Goal: Task Accomplishment & Management: Complete application form

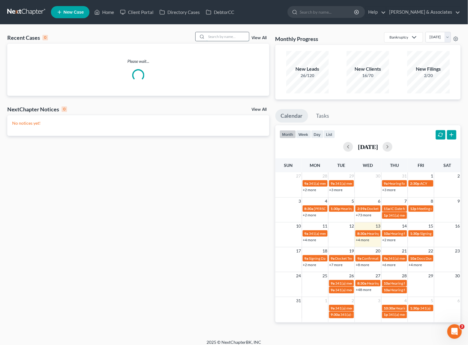
click at [223, 40] on input "search" at bounding box center [227, 36] width 42 height 9
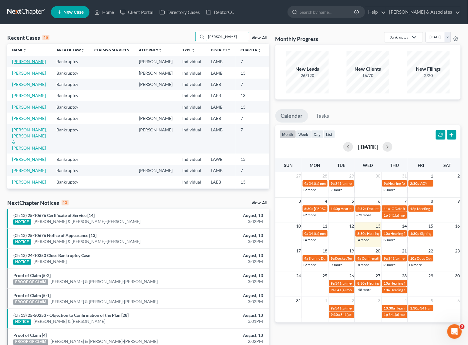
type input "miller"
click at [20, 62] on link "Miller, Dana" at bounding box center [29, 61] width 34 height 5
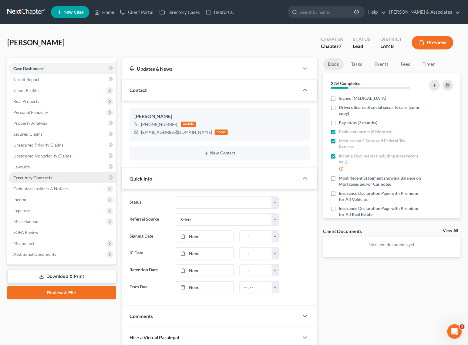
click at [25, 176] on span "Executory Contracts" at bounding box center [32, 177] width 39 height 5
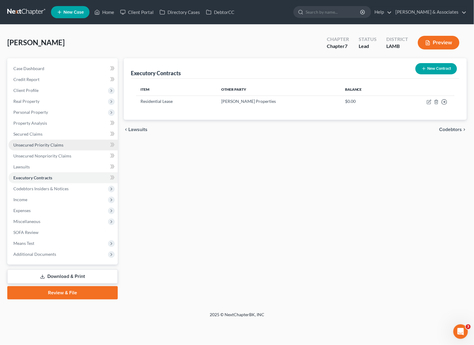
click at [31, 141] on link "Unsecured Priority Claims" at bounding box center [62, 144] width 109 height 11
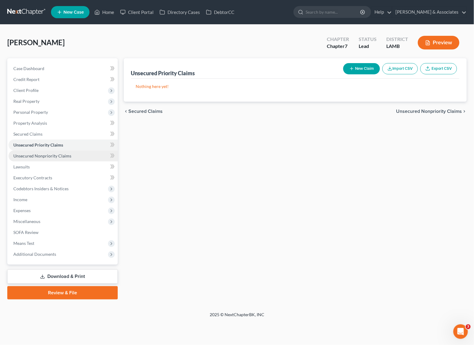
click at [31, 155] on span "Unsecured Nonpriority Claims" at bounding box center [42, 155] width 58 height 5
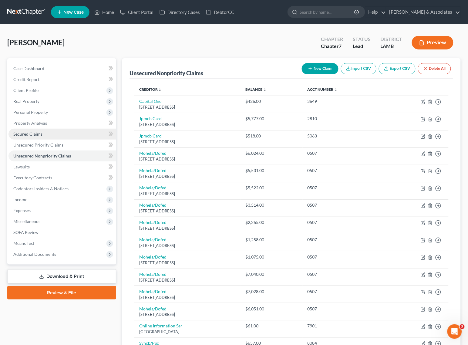
click at [31, 136] on link "Secured Claims" at bounding box center [62, 134] width 108 height 11
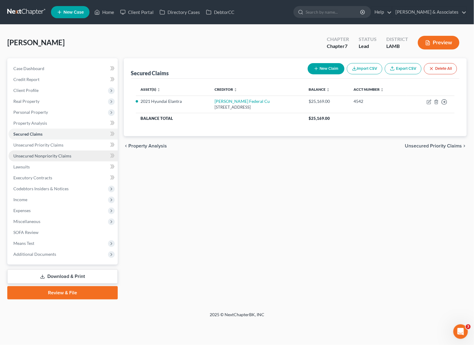
click at [32, 157] on span "Unsecured Nonpriority Claims" at bounding box center [42, 155] width 58 height 5
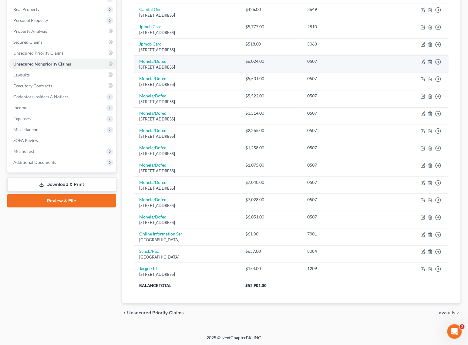
scroll to position [94, 0]
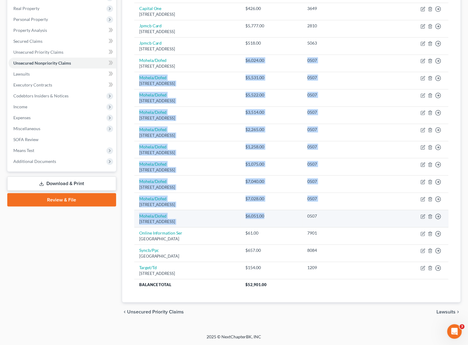
drag, startPoint x: 272, startPoint y: 56, endPoint x: 296, endPoint y: 225, distance: 170.3
click at [296, 225] on tbody "Capital One Po Box 31293, Salt Lake City, UT 84131 $426.00 3649 Move to D Move …" at bounding box center [291, 146] width 314 height 287
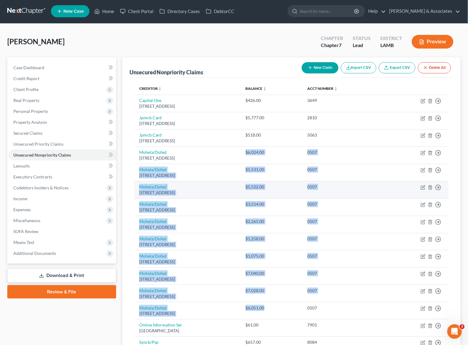
scroll to position [0, 0]
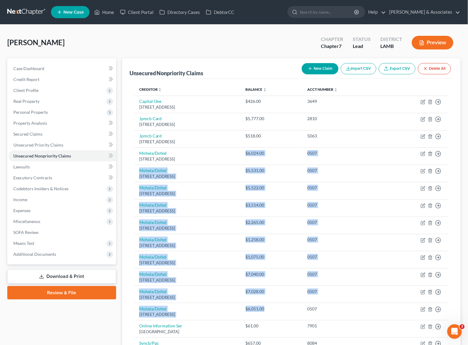
click at [400, 68] on link "Export CSV" at bounding box center [397, 68] width 37 height 11
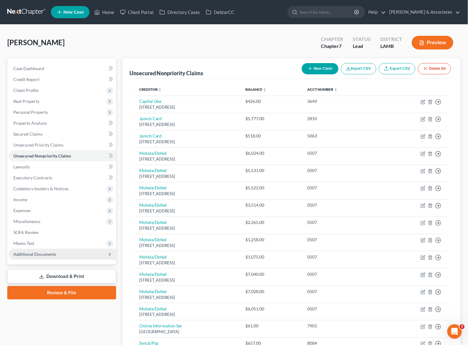
click at [24, 255] on span "Additional Documents" at bounding box center [34, 253] width 43 height 5
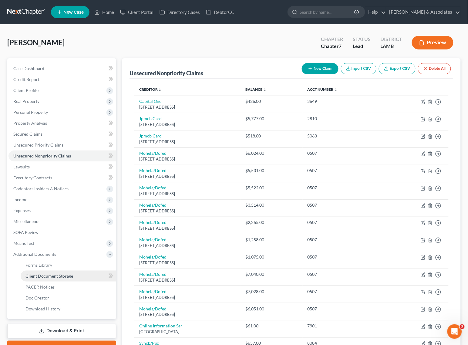
click at [24, 273] on link "Client Document Storage" at bounding box center [68, 275] width 95 height 11
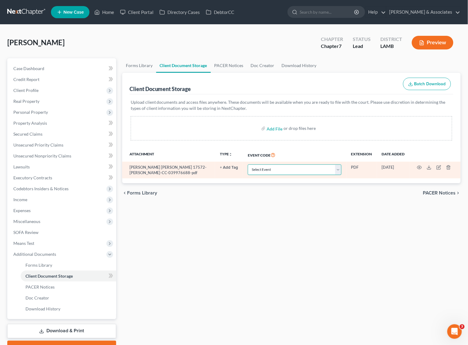
click at [278, 170] on select "Select Event 20 Largest Unsecured Creditors Amended List of Creditors Amended L…" at bounding box center [295, 169] width 94 height 11
select select "13"
click at [248, 164] on select "Select Event 20 Largest Unsecured Creditors Amended List of Creditors Amended L…" at bounding box center [295, 169] width 94 height 11
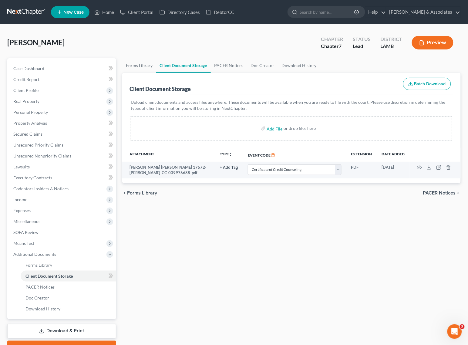
click at [284, 193] on div "chevron_left Forms Library PACER Notices chevron_right" at bounding box center [291, 192] width 338 height 19
click at [58, 65] on link "Case Dashboard" at bounding box center [62, 68] width 108 height 11
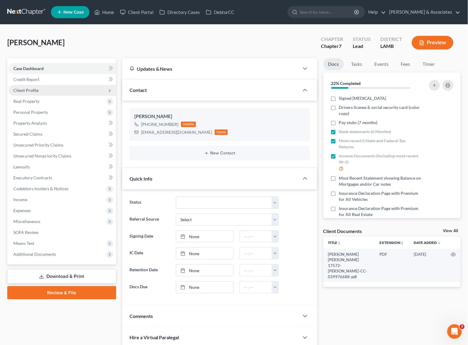
click at [48, 92] on span "Client Profile" at bounding box center [62, 90] width 108 height 11
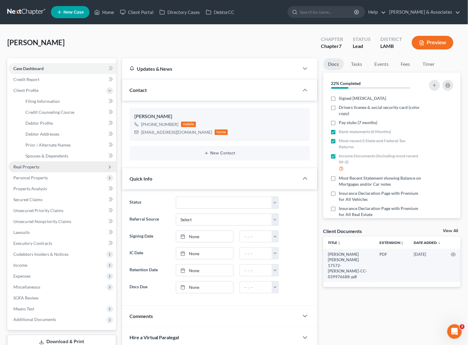
click at [40, 166] on span "Real Property" at bounding box center [62, 166] width 108 height 11
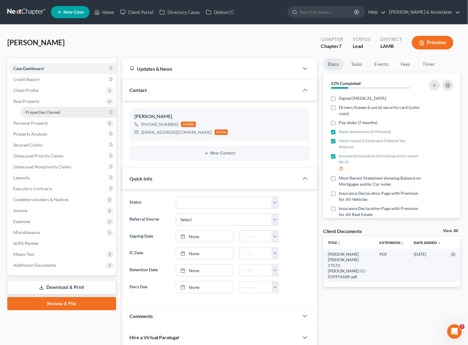
click at [40, 113] on span "Properties Owned" at bounding box center [42, 111] width 35 height 5
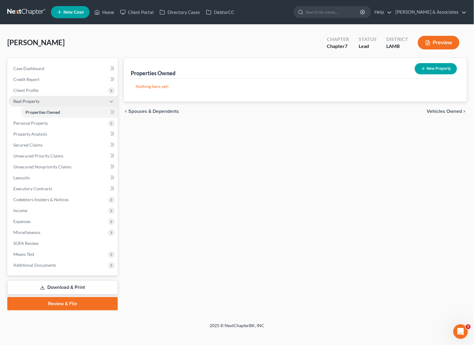
click at [35, 99] on span "Real Property" at bounding box center [26, 101] width 26 height 5
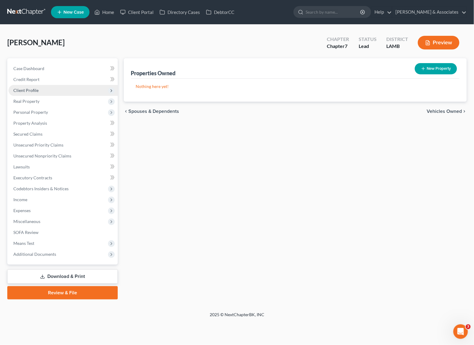
click at [37, 89] on span "Client Profile" at bounding box center [25, 90] width 25 height 5
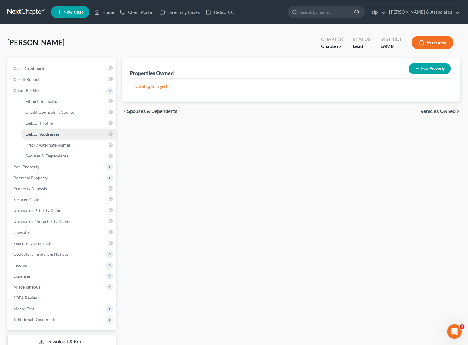
click at [43, 132] on span "Debtor Addresses" at bounding box center [42, 133] width 34 height 5
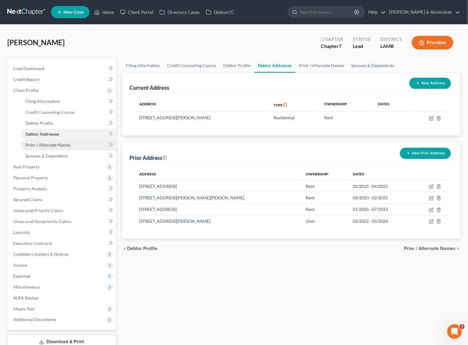
click at [38, 142] on span "Prior / Alternate Names" at bounding box center [47, 144] width 45 height 5
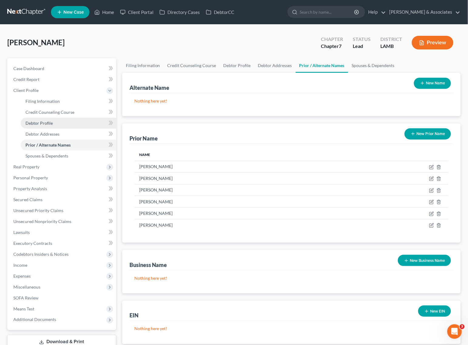
click at [38, 120] on span "Debtor Profile" at bounding box center [38, 122] width 27 height 5
select select "0"
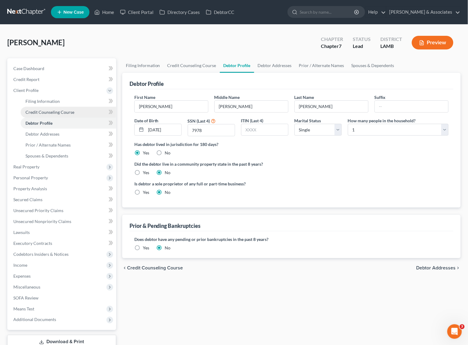
click at [35, 111] on span "Credit Counseling Course" at bounding box center [49, 111] width 49 height 5
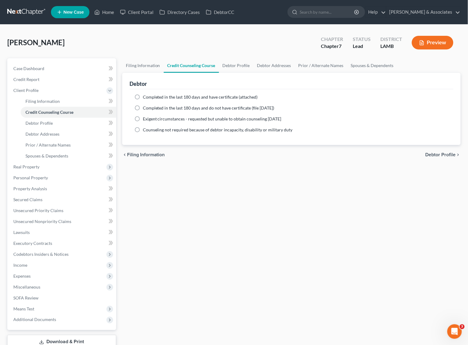
click at [143, 96] on label "Completed in the last 180 days and have certificate (attached)" at bounding box center [200, 97] width 115 height 6
click at [145, 96] on input "Completed in the last 180 days and have certificate (attached)" at bounding box center [147, 96] width 4 height 4
radio input "true"
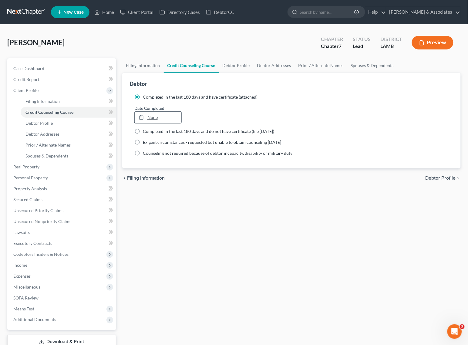
type input "8/13/2025"
click at [159, 116] on link "None" at bounding box center [158, 118] width 47 height 12
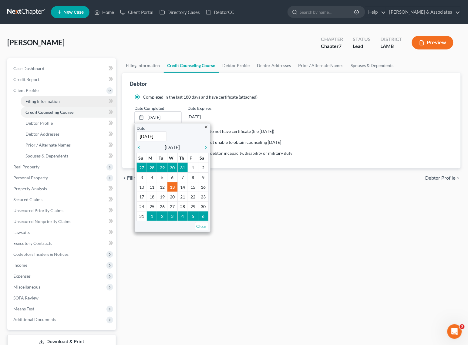
click at [49, 102] on span "Filing Information" at bounding box center [42, 101] width 34 height 5
select select "1"
select select "0"
select select "19"
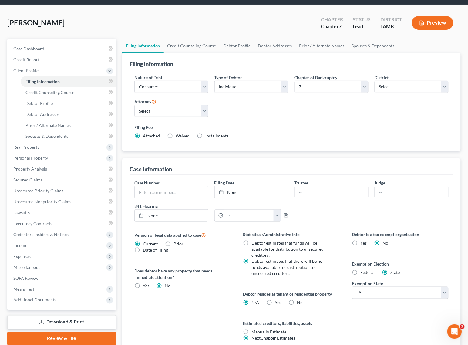
scroll to position [38, 0]
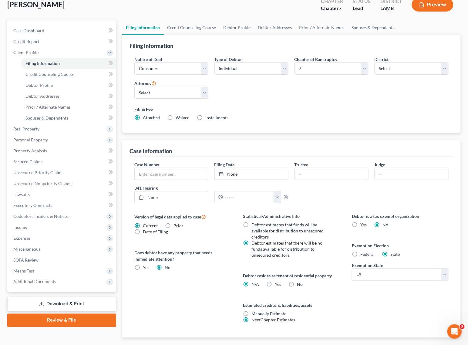
click at [275, 283] on label "Yes Yes" at bounding box center [278, 284] width 6 height 6
click at [277, 283] on input "Yes Yes" at bounding box center [279, 283] width 4 height 4
radio input "true"
radio input "false"
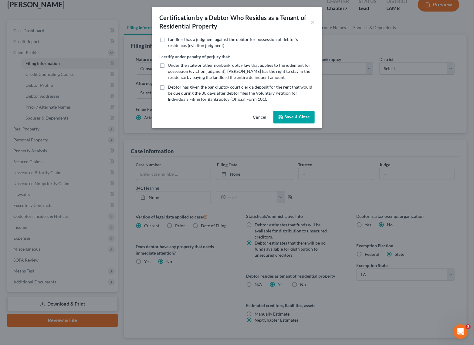
click at [305, 113] on button "Save & Close" at bounding box center [293, 117] width 41 height 13
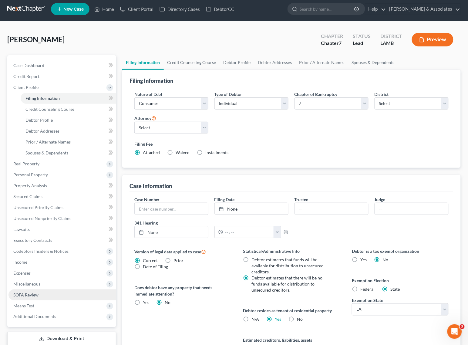
scroll to position [0, 0]
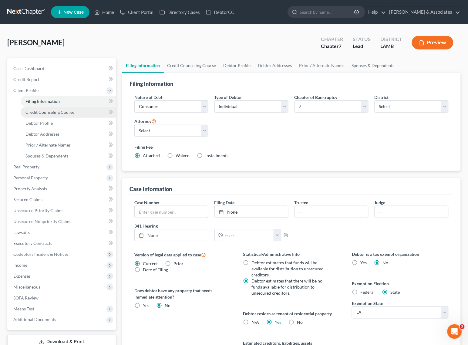
click at [50, 115] on link "Credit Counseling Course" at bounding box center [68, 112] width 95 height 11
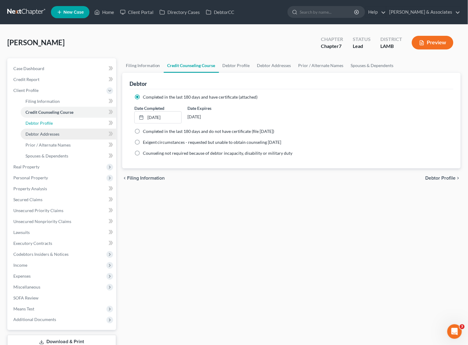
drag, startPoint x: 49, startPoint y: 120, endPoint x: 46, endPoint y: 132, distance: 12.7
click at [49, 121] on span "Debtor Profile" at bounding box center [38, 122] width 27 height 5
select select "0"
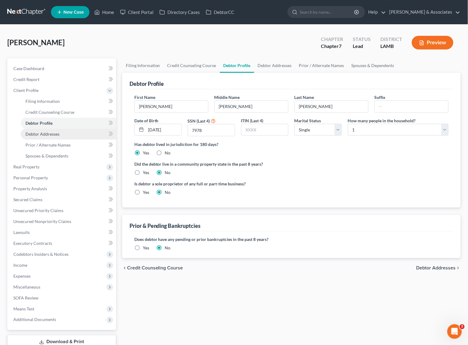
click at [46, 134] on span "Debtor Addresses" at bounding box center [42, 133] width 34 height 5
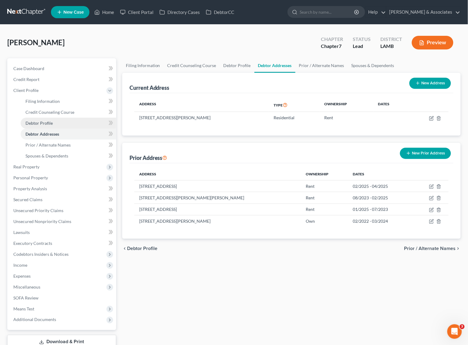
click at [42, 123] on span "Debtor Profile" at bounding box center [38, 122] width 27 height 5
select select "0"
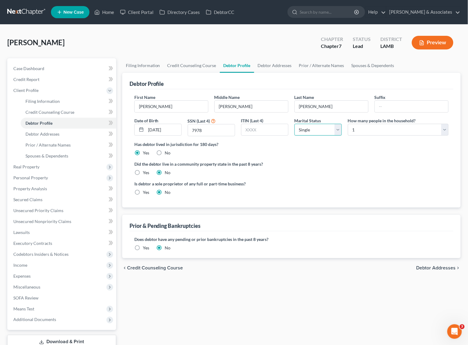
click at [309, 128] on select "Select Single Married Separated Divorced Widowed" at bounding box center [317, 130] width 47 height 12
select select "3"
click at [294, 124] on select "Select Single Married Separated Divorced Widowed" at bounding box center [317, 130] width 47 height 12
click at [24, 131] on link "Debtor Addresses" at bounding box center [68, 134] width 95 height 11
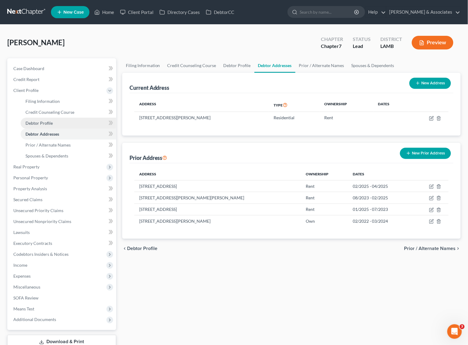
click at [49, 127] on link "Debtor Profile" at bounding box center [68, 123] width 95 height 11
select select "3"
select select "0"
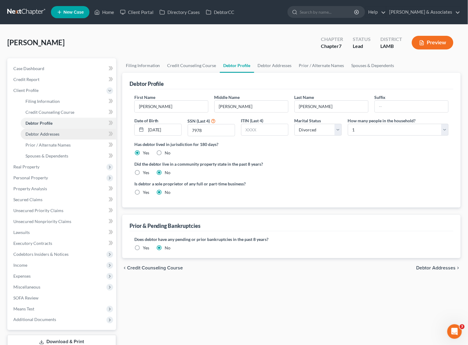
click at [38, 132] on span "Debtor Addresses" at bounding box center [42, 133] width 34 height 5
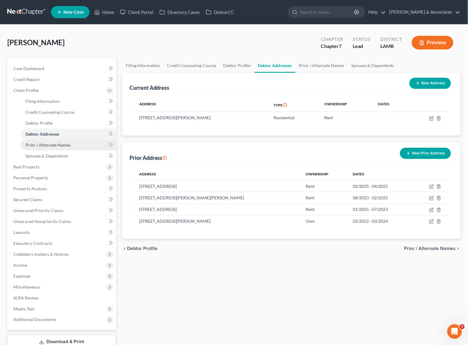
click at [36, 144] on span "Prior / Alternate Names" at bounding box center [47, 144] width 45 height 5
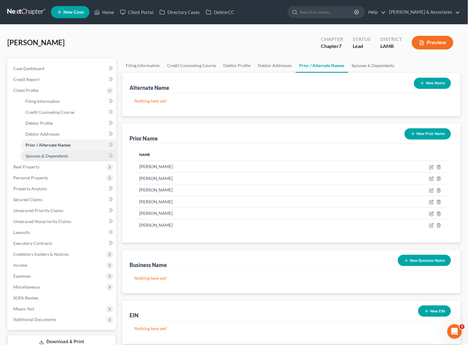
click at [34, 158] on link "Spouses & Dependents" at bounding box center [68, 155] width 95 height 11
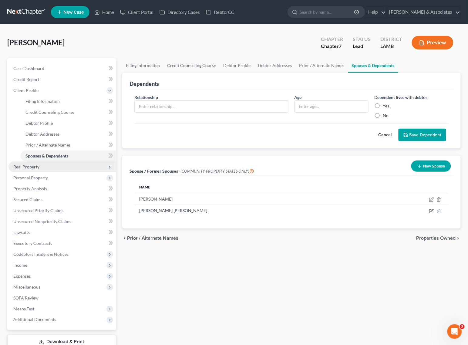
click at [34, 167] on span "Real Property" at bounding box center [26, 166] width 26 height 5
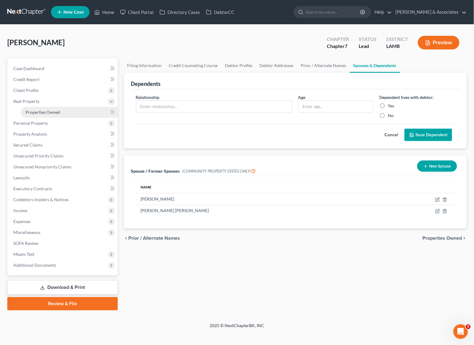
click at [52, 113] on span "Properties Owned" at bounding box center [42, 111] width 35 height 5
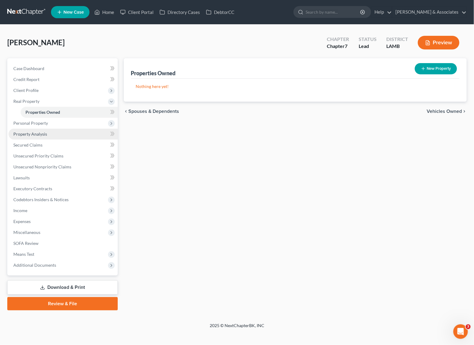
click at [45, 129] on link "Property Analysis" at bounding box center [62, 134] width 109 height 11
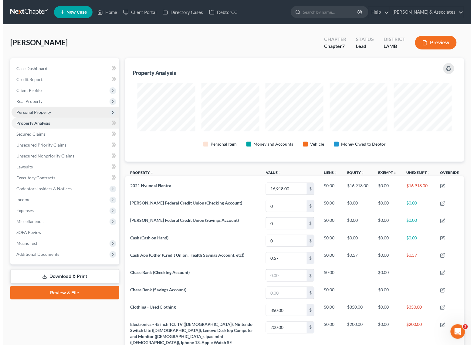
scroll to position [103, 339]
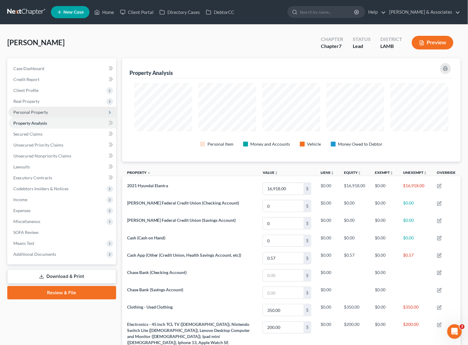
click at [54, 116] on span "Personal Property" at bounding box center [62, 112] width 108 height 11
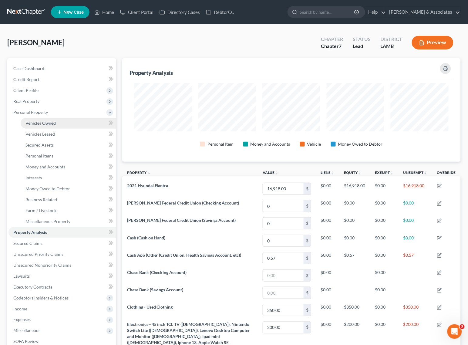
click at [52, 122] on span "Vehicles Owned" at bounding box center [40, 122] width 30 height 5
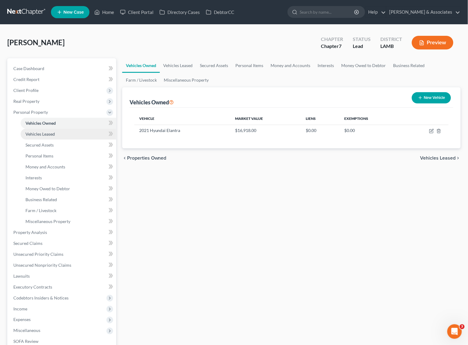
click at [46, 134] on span "Vehicles Leased" at bounding box center [39, 133] width 29 height 5
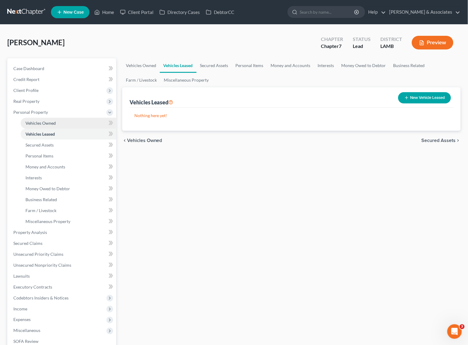
click at [51, 125] on link "Vehicles Owned" at bounding box center [68, 123] width 95 height 11
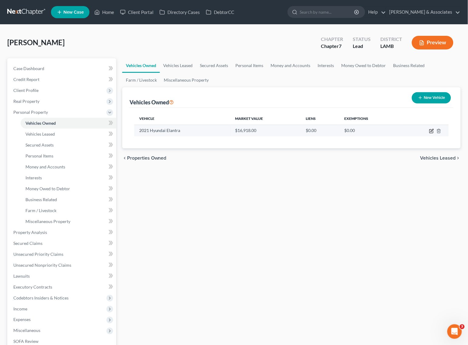
click at [434, 133] on icon "button" at bounding box center [431, 131] width 5 height 5
select select "0"
select select "5"
select select "3"
select select "0"
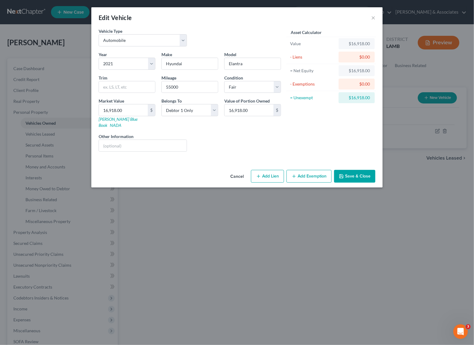
click at [304, 171] on button "Add Exemption" at bounding box center [308, 176] width 45 height 13
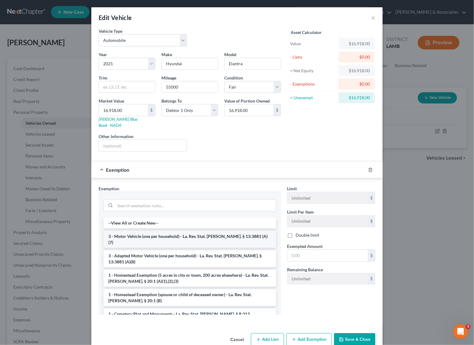
click at [173, 236] on li "3 - Motor Vehicle (one per household) - La. Rev. Stat. Ann. § 13:3881 (A)(7)" at bounding box center [189, 239] width 172 height 17
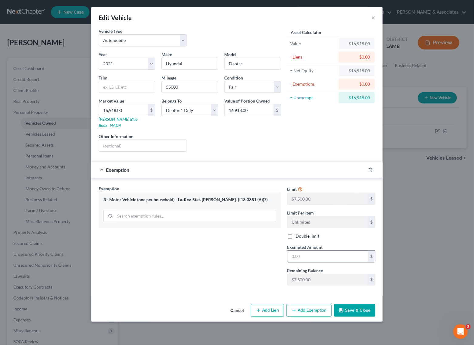
click at [314, 250] on input "text" at bounding box center [327, 256] width 80 height 12
type input "7,500"
click at [350, 304] on button "Save & Close" at bounding box center [354, 310] width 41 height 13
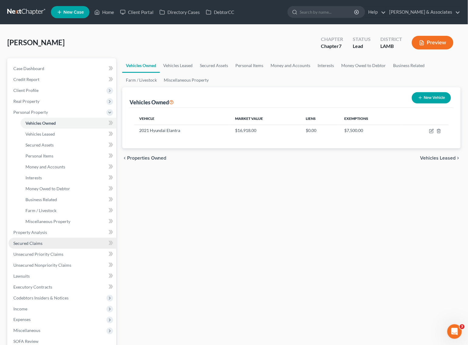
click at [40, 243] on span "Secured Claims" at bounding box center [27, 242] width 29 height 5
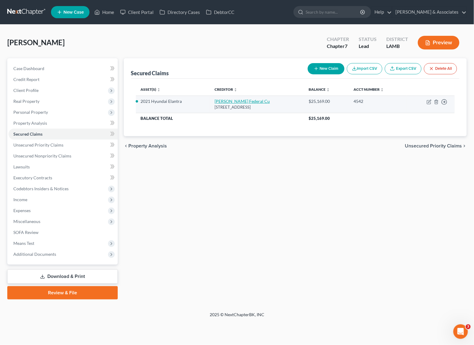
click at [237, 102] on link "Barksdale Federal Cu" at bounding box center [241, 101] width 55 height 5
select select "19"
select select "0"
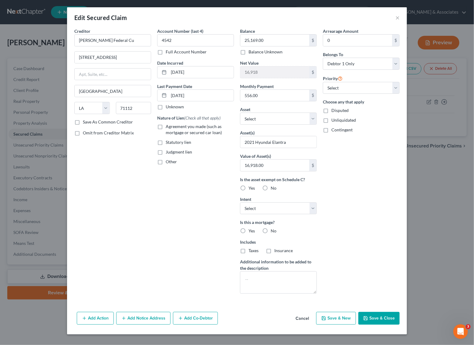
click at [399, 18] on div "Edit Secured Claim ×" at bounding box center [237, 17] width 340 height 21
click at [396, 18] on button "×" at bounding box center [397, 17] width 4 height 7
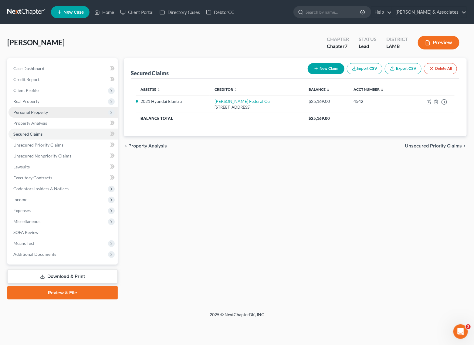
click at [40, 107] on span "Personal Property" at bounding box center [62, 112] width 109 height 11
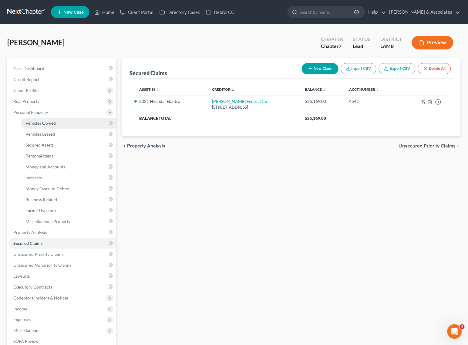
click at [44, 125] on link "Vehicles Owned" at bounding box center [68, 123] width 95 height 11
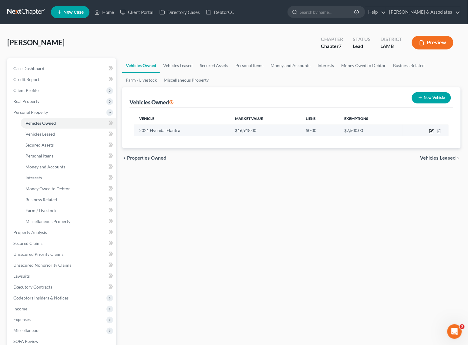
click at [430, 132] on icon "button" at bounding box center [431, 131] width 5 height 5
select select "0"
select select "5"
select select "3"
select select "0"
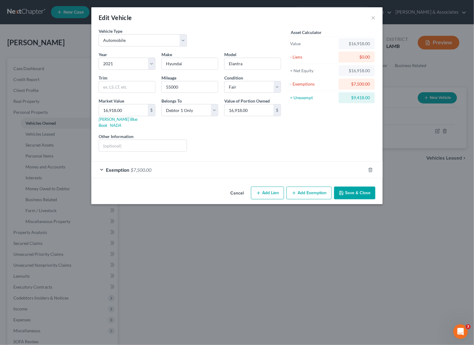
click at [266, 186] on button "Add Lien" at bounding box center [267, 192] width 33 height 13
select select "0"
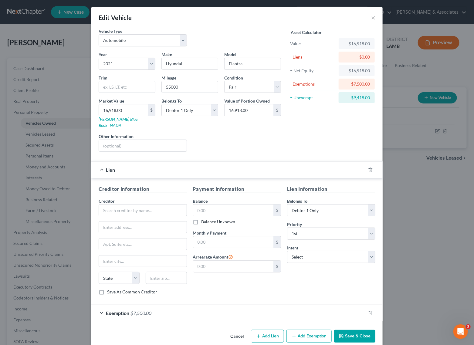
scroll to position [5, 0]
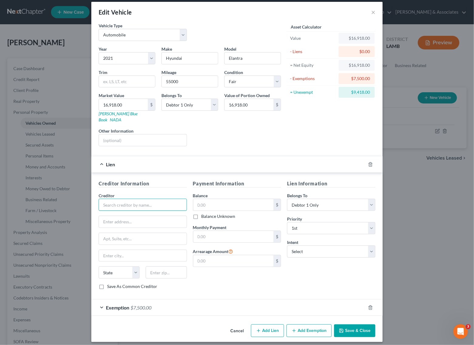
click at [146, 199] on input "text" at bounding box center [143, 205] width 88 height 12
click at [144, 205] on input "text" at bounding box center [143, 205] width 88 height 12
click at [367, 161] on div at bounding box center [373, 164] width 17 height 10
click at [368, 162] on icon "button" at bounding box center [370, 164] width 5 height 5
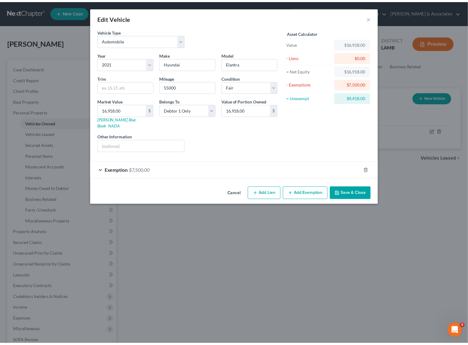
scroll to position [0, 0]
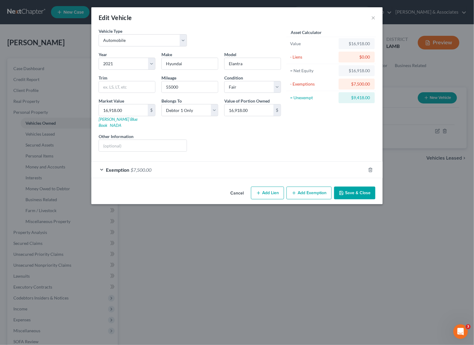
click at [375, 18] on div "Edit Vehicle ×" at bounding box center [236, 17] width 291 height 21
click at [373, 18] on button "×" at bounding box center [373, 17] width 4 height 7
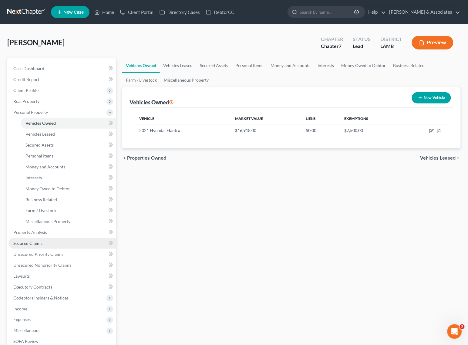
click at [25, 241] on span "Secured Claims" at bounding box center [27, 242] width 29 height 5
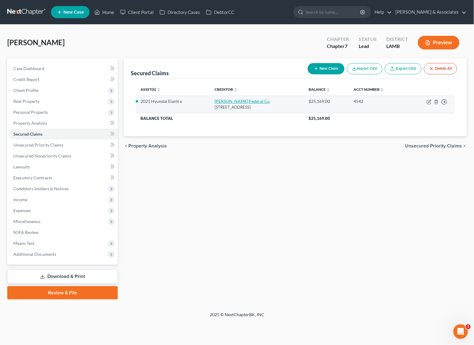
click at [233, 99] on link "Barksdale Federal Cu" at bounding box center [241, 101] width 55 height 5
select select "19"
select select "0"
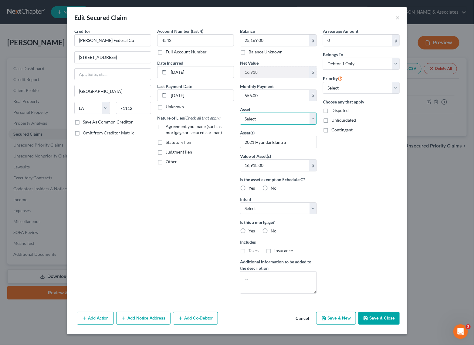
click at [265, 117] on select "Select Other Multiple Assets Pet(s) - 1 mix breed dog, 1 cat - $40.0 Household …" at bounding box center [278, 118] width 77 height 12
select select "7"
click at [240, 113] on select "Select Other Multiple Assets Pet(s) - 1 mix breed dog, 1 cat - $40.0 Household …" at bounding box center [278, 118] width 77 height 12
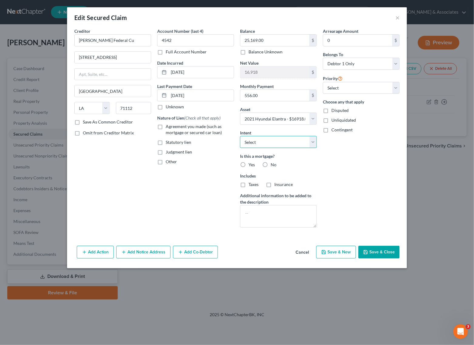
click at [272, 143] on select "Select Surrender Redeem Reaffirm Avoid Other" at bounding box center [278, 142] width 77 height 12
select select "0"
click at [240, 136] on select "Select Surrender Redeem Reaffirm Avoid Other" at bounding box center [278, 142] width 77 height 12
click at [270, 166] on label "No" at bounding box center [273, 165] width 6 height 6
click at [273, 166] on input "No" at bounding box center [275, 164] width 4 height 4
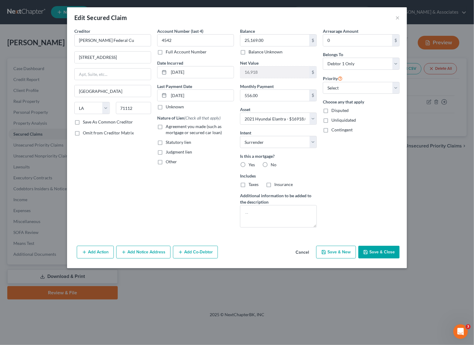
radio input "true"
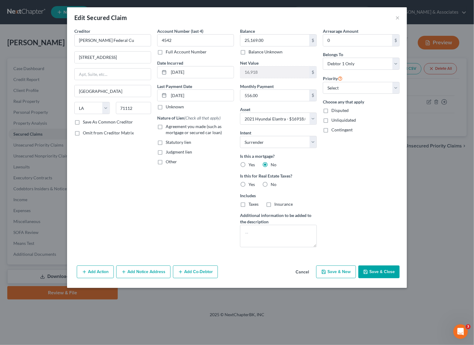
click at [270, 182] on label "No" at bounding box center [273, 184] width 6 height 6
click at [273, 182] on input "No" at bounding box center [275, 183] width 4 height 4
radio input "true"
click at [166, 126] on label "Agreement you made (such as mortgage or secured car loan)" at bounding box center [200, 129] width 68 height 12
click at [168, 126] on input "Agreement you made (such as mortgage or secured car loan)" at bounding box center [170, 125] width 4 height 4
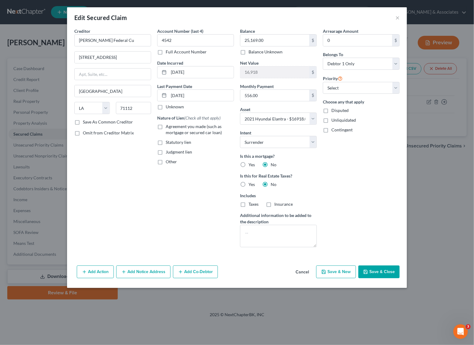
checkbox input "true"
click at [355, 83] on select "Select 1st 2nd 3rd 4th 5th 6th 7th 8th 9th 10th 11th 12th 13th 14th 15th 16th 1…" at bounding box center [361, 88] width 77 height 12
select select "0"
click at [323, 82] on select "Select 1st 2nd 3rd 4th 5th 6th 7th 8th 9th 10th 11th 12th 13th 14th 15th 16th 1…" at bounding box center [361, 88] width 77 height 12
click at [373, 268] on button "Save & Close" at bounding box center [378, 271] width 41 height 13
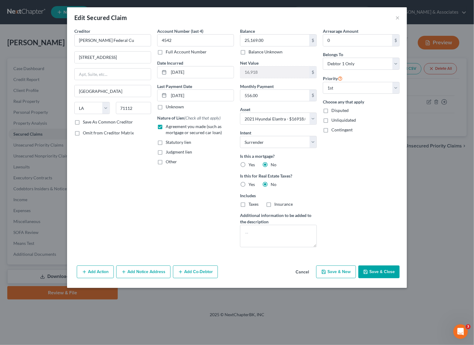
select select
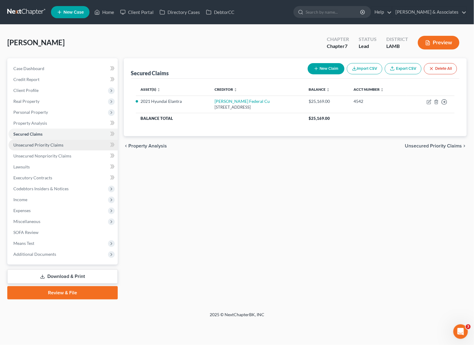
click at [24, 144] on span "Unsecured Priority Claims" at bounding box center [38, 144] width 50 height 5
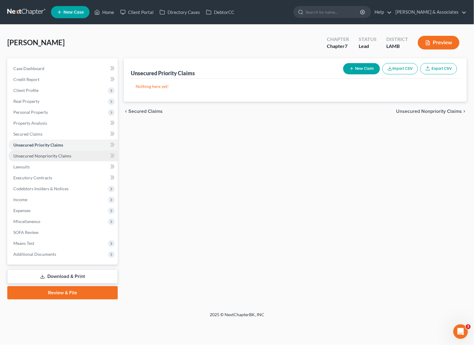
click at [16, 152] on link "Unsecured Nonpriority Claims" at bounding box center [62, 155] width 109 height 11
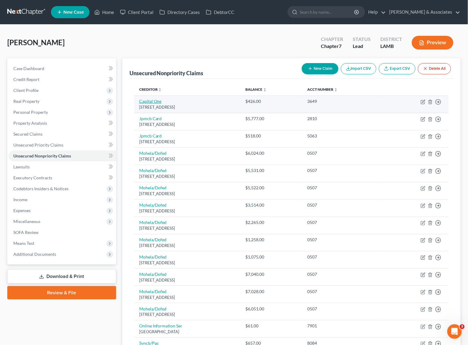
click at [143, 103] on link "Capital One" at bounding box center [150, 101] width 22 height 5
select select "46"
select select "2"
select select "0"
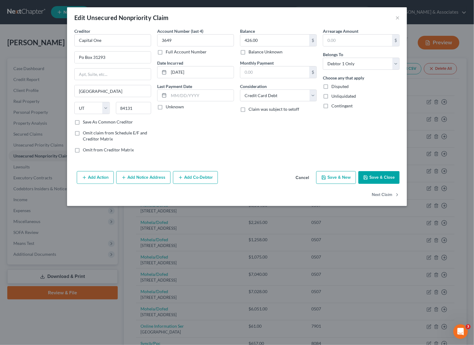
click at [392, 182] on button "Save & Close" at bounding box center [378, 177] width 41 height 13
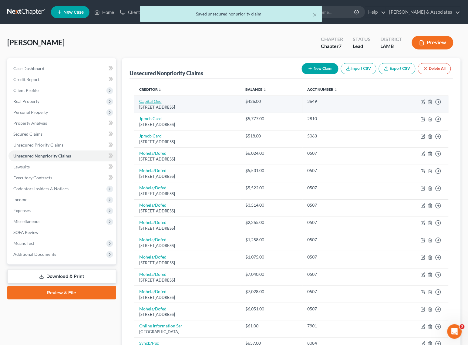
click at [149, 102] on link "Capital One" at bounding box center [150, 101] width 22 height 5
select select "46"
select select "2"
select select "0"
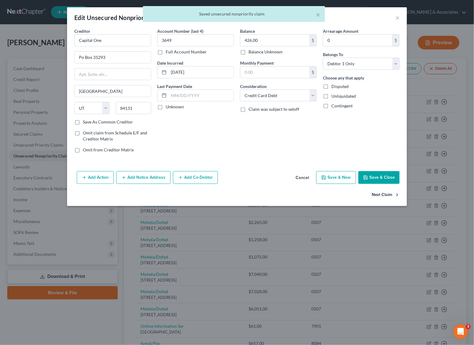
click at [385, 195] on button "Next Claim" at bounding box center [385, 195] width 28 height 13
select select "7"
select select "0"
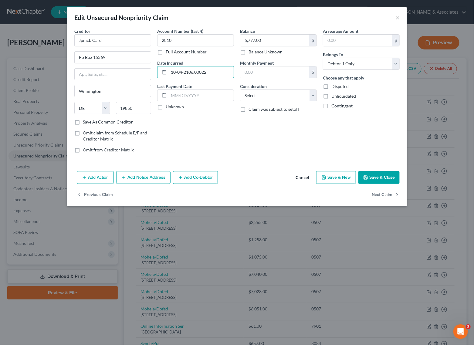
type input "10-04-2022"
click at [381, 198] on button "Next Claim" at bounding box center [385, 195] width 28 height 13
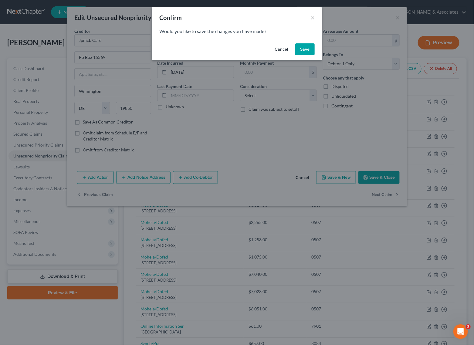
click at [303, 51] on button "Save" at bounding box center [304, 49] width 19 height 12
select select "7"
select select "0"
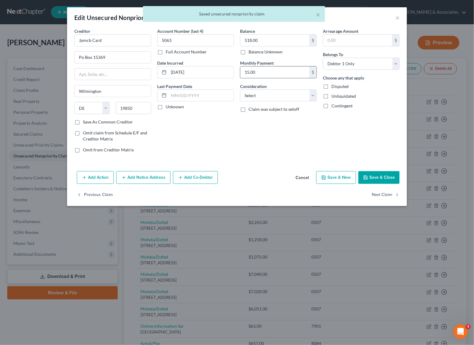
click at [264, 75] on input "15.00" at bounding box center [274, 72] width 69 height 12
click at [383, 197] on button "Next Claim" at bounding box center [385, 195] width 28 height 13
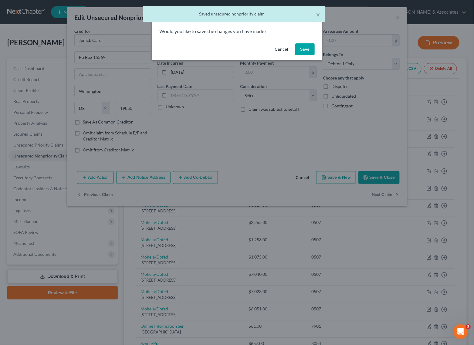
click at [298, 50] on button "Save" at bounding box center [304, 49] width 19 height 12
select select "26"
select select "17"
select select "0"
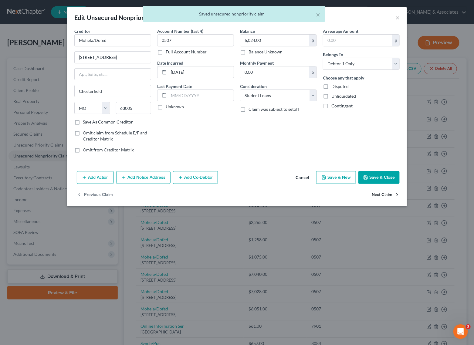
click at [387, 199] on button "Next Claim" at bounding box center [385, 195] width 28 height 13
select select "26"
select select "17"
select select "0"
click at [387, 199] on button "Next Claim" at bounding box center [385, 195] width 28 height 13
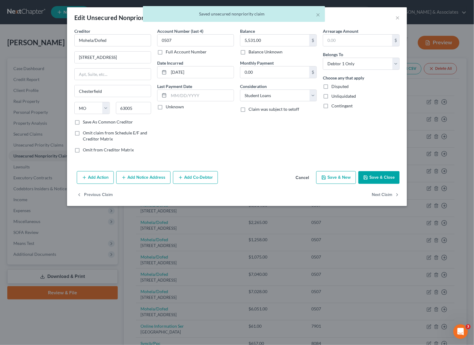
select select "26"
select select "17"
select select "0"
click at [387, 199] on button "Next Claim" at bounding box center [385, 195] width 28 height 13
select select "26"
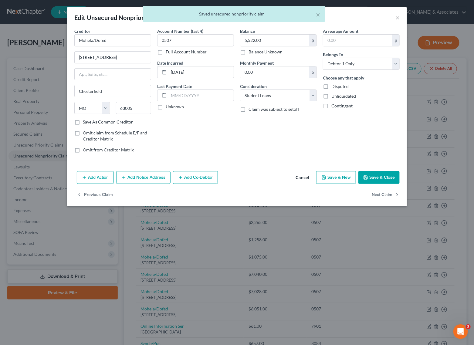
select select "17"
select select "0"
click at [387, 199] on button "Next Claim" at bounding box center [385, 195] width 28 height 13
select select "26"
select select "17"
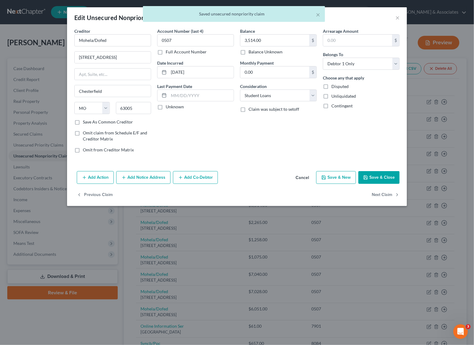
select select "0"
click at [387, 199] on button "Next Claim" at bounding box center [385, 195] width 28 height 13
select select "26"
select select "17"
select select "0"
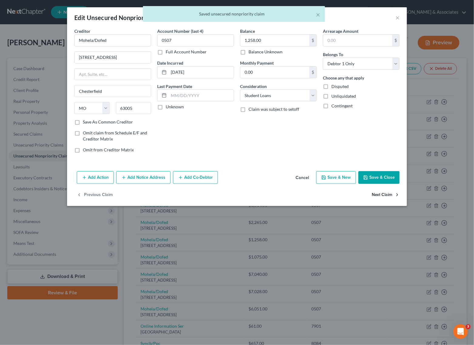
click at [387, 199] on button "Next Claim" at bounding box center [385, 195] width 28 height 13
select select "26"
select select "17"
select select "0"
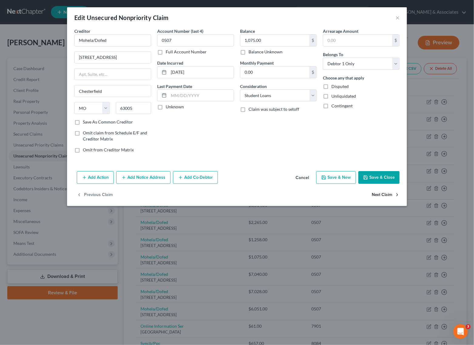
click at [387, 199] on button "Next Claim" at bounding box center [385, 195] width 28 height 13
select select "26"
select select "17"
select select "0"
click at [387, 199] on button "Next Claim" at bounding box center [385, 195] width 28 height 13
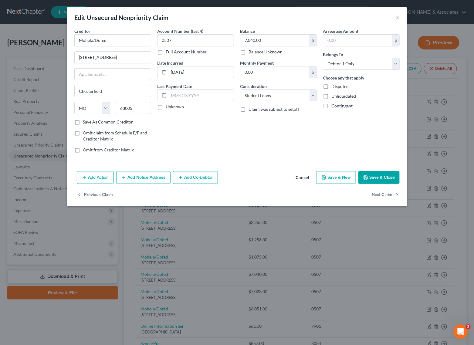
select select "26"
select select "17"
select select "0"
click at [387, 199] on button "Next Claim" at bounding box center [385, 195] width 28 height 13
select select "26"
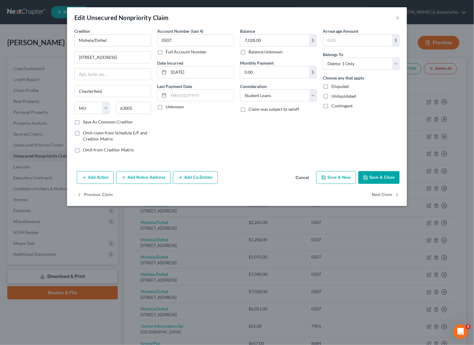
select select "17"
select select "0"
click at [387, 199] on button "Next Claim" at bounding box center [385, 195] width 28 height 13
select select "28"
select select "1"
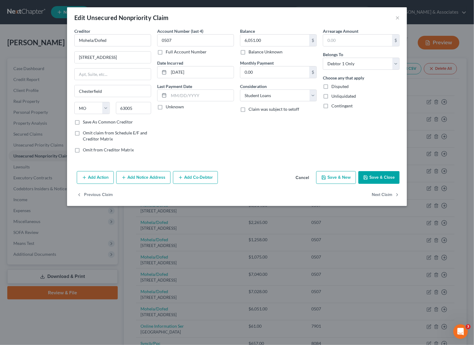
select select "0"
click at [387, 199] on button "Next Claim" at bounding box center [385, 195] width 28 height 13
select select "39"
select select "2"
select select "0"
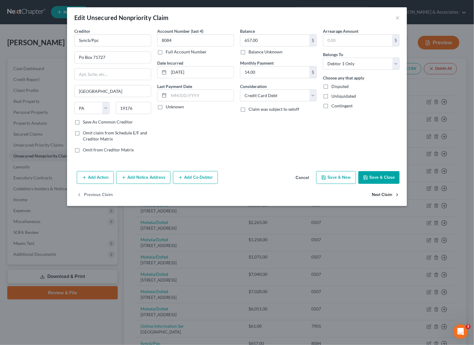
click at [387, 199] on button "Next Claim" at bounding box center [385, 195] width 28 height 13
select select "24"
select select "2"
select select "0"
click at [105, 200] on button "Previous Claim" at bounding box center [95, 195] width 36 height 13
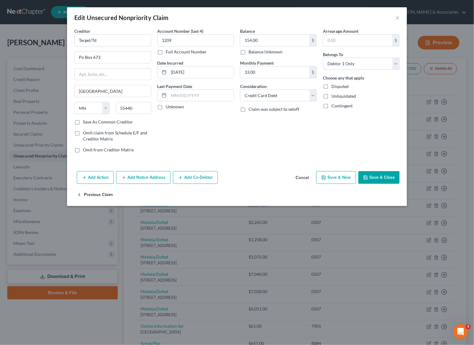
select select "39"
select select "2"
select select "0"
click at [267, 69] on input "14.00" at bounding box center [274, 72] width 69 height 12
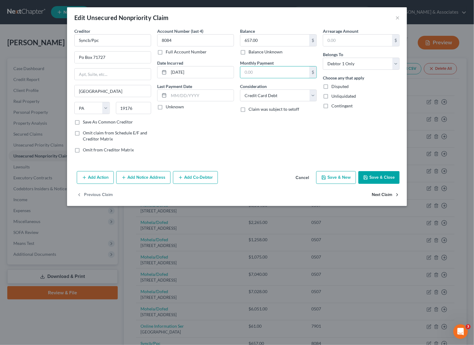
click at [381, 196] on button "Next Claim" at bounding box center [385, 195] width 28 height 13
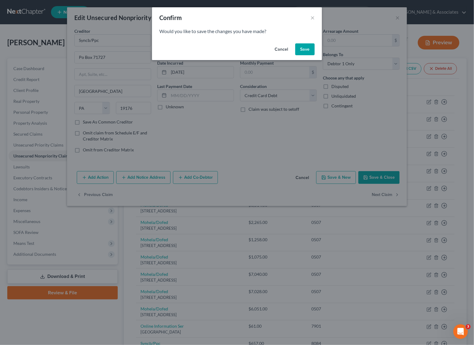
click at [302, 44] on button "Save" at bounding box center [304, 49] width 19 height 12
select select "24"
select select "2"
select select "0"
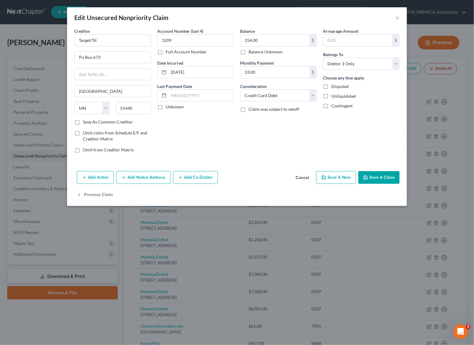
type input "0"
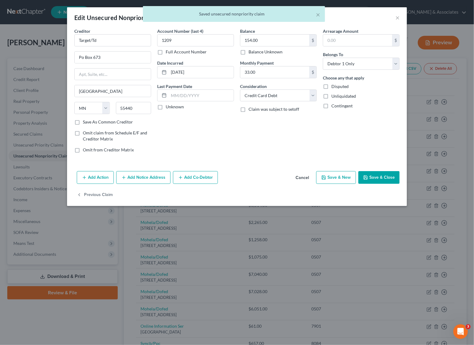
click at [270, 79] on div "Balance 154.00 $ Balance Unknown Balance Undetermined 154.00 $ Balance Unknown …" at bounding box center [278, 93] width 83 height 130
click at [269, 72] on input "33.00" at bounding box center [274, 72] width 69 height 12
click at [372, 179] on button "Save & Close" at bounding box center [378, 177] width 41 height 13
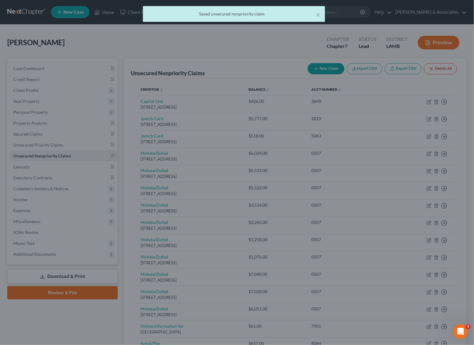
type input "0"
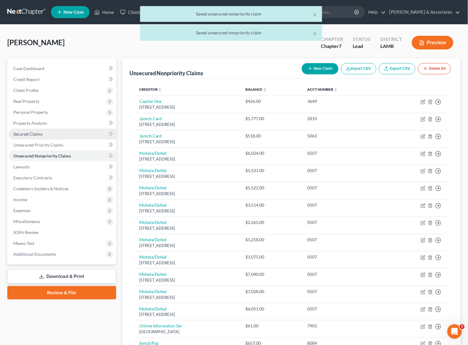
click at [41, 130] on link "Secured Claims" at bounding box center [62, 134] width 108 height 11
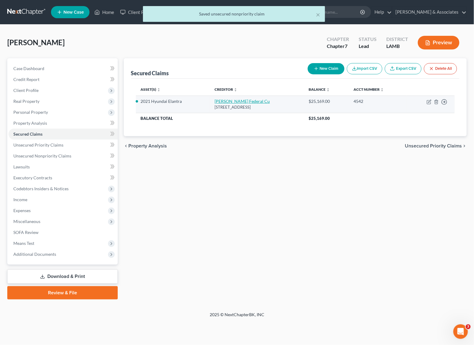
click at [240, 99] on link "Barksdale Federal Cu" at bounding box center [241, 101] width 55 height 5
select select "19"
select select "0"
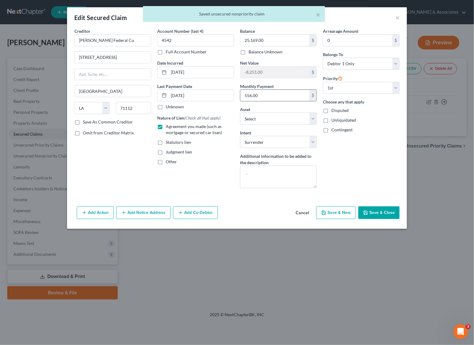
click at [281, 97] on input "556.00" at bounding box center [274, 96] width 69 height 12
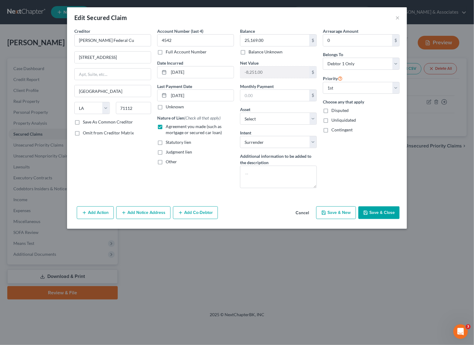
click at [387, 214] on button "Save & Close" at bounding box center [378, 212] width 41 height 13
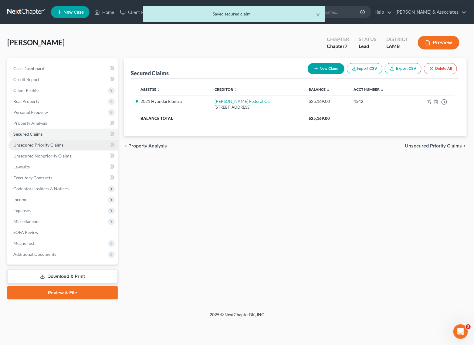
click at [39, 143] on span "Unsecured Priority Claims" at bounding box center [38, 144] width 50 height 5
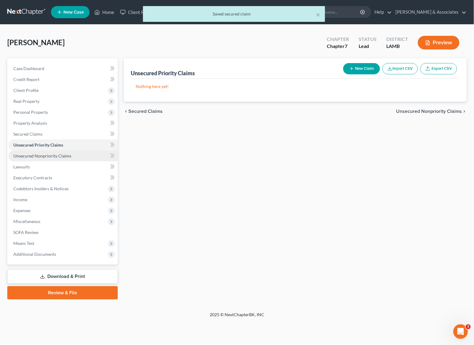
click at [39, 153] on span "Unsecured Nonpriority Claims" at bounding box center [42, 155] width 58 height 5
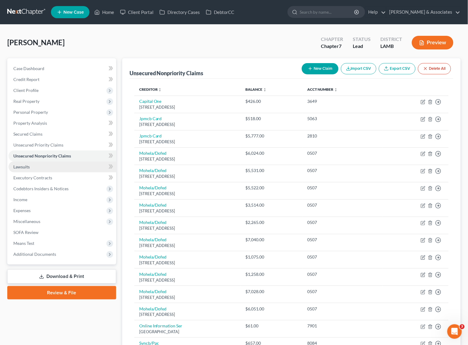
click at [31, 165] on link "Lawsuits" at bounding box center [62, 166] width 108 height 11
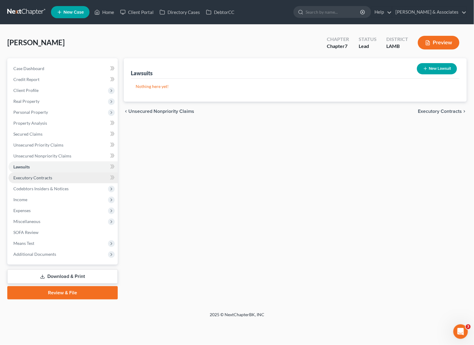
click at [50, 176] on span "Executory Contracts" at bounding box center [32, 177] width 39 height 5
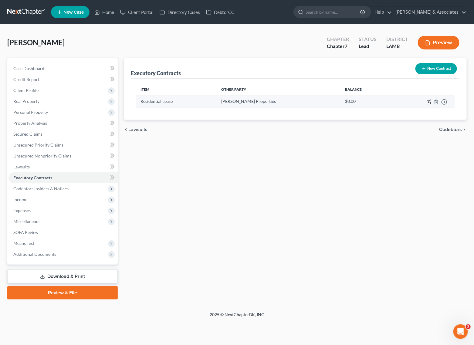
click at [428, 103] on icon "button" at bounding box center [428, 101] width 5 height 5
select select "3"
select select "19"
select select "0"
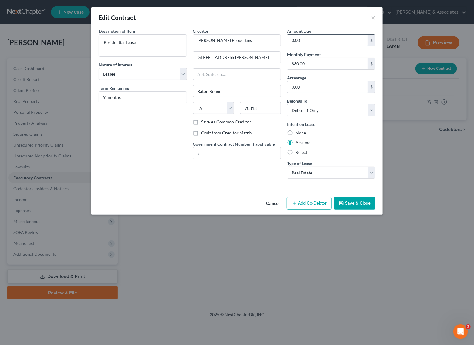
click at [330, 41] on input "0.00" at bounding box center [327, 41] width 80 height 12
click at [270, 203] on button "Cancel" at bounding box center [272, 203] width 23 height 12
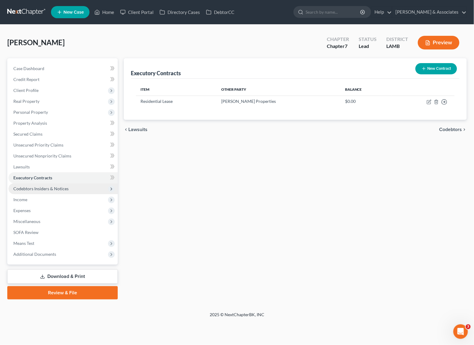
click at [57, 188] on span "Codebtors Insiders & Notices" at bounding box center [40, 188] width 55 height 5
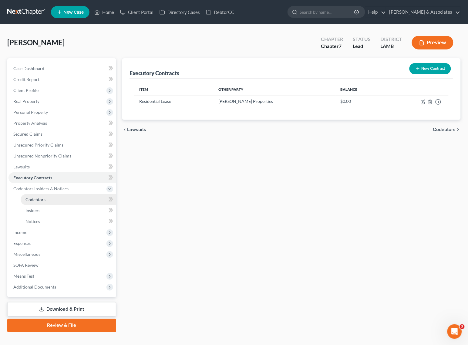
click at [46, 199] on link "Codebtors" at bounding box center [68, 199] width 95 height 11
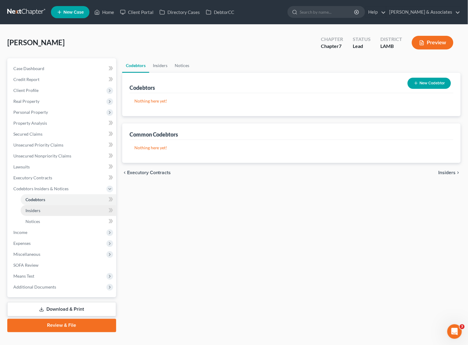
click at [43, 210] on link "Insiders" at bounding box center [68, 210] width 95 height 11
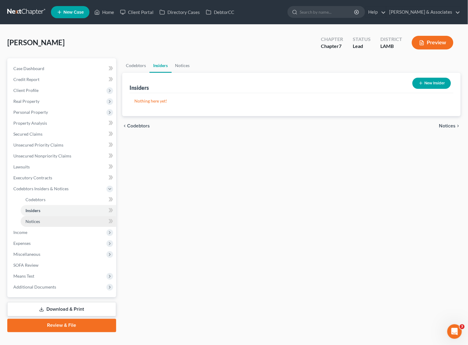
click at [42, 218] on link "Notices" at bounding box center [68, 221] width 95 height 11
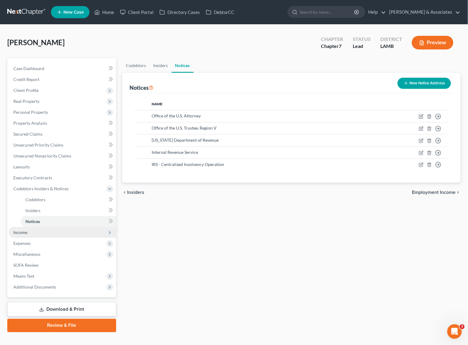
click at [37, 233] on span "Income" at bounding box center [62, 232] width 108 height 11
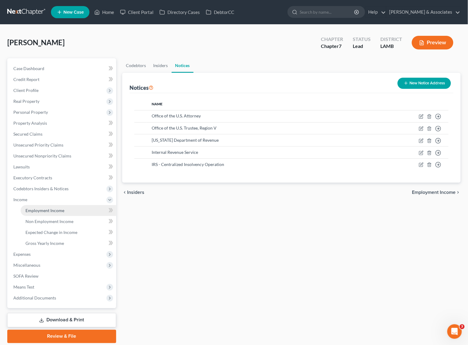
click at [65, 213] on link "Employment Income" at bounding box center [68, 210] width 95 height 11
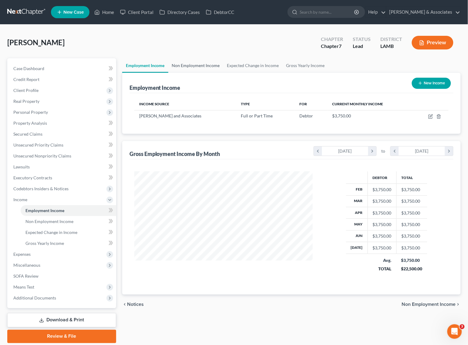
scroll to position [109, 190]
click at [25, 179] on span "Executory Contracts" at bounding box center [32, 177] width 39 height 5
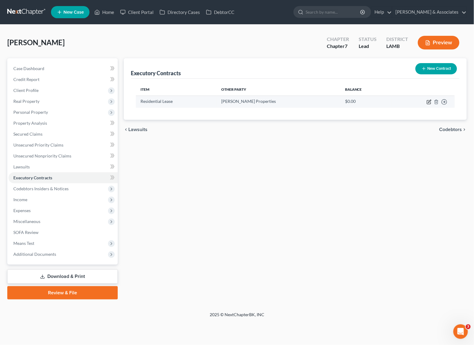
click at [428, 102] on icon "button" at bounding box center [428, 101] width 5 height 5
select select "3"
select select "19"
select select "0"
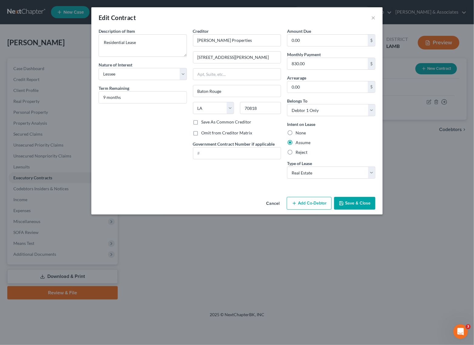
click at [201, 134] on label "Omit from Creditor Matrix" at bounding box center [226, 133] width 51 height 6
click at [204, 134] on input "Omit from Creditor Matrix" at bounding box center [206, 132] width 4 height 4
checkbox input "true"
click at [361, 205] on button "Save & Close" at bounding box center [354, 203] width 41 height 13
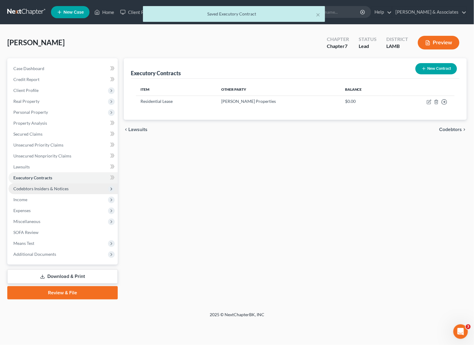
click at [34, 190] on span "Codebtors Insiders & Notices" at bounding box center [62, 188] width 109 height 11
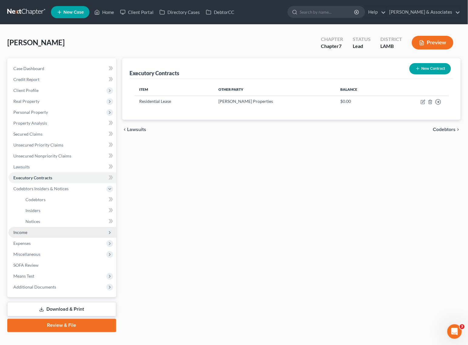
click at [20, 230] on span "Income" at bounding box center [20, 231] width 14 height 5
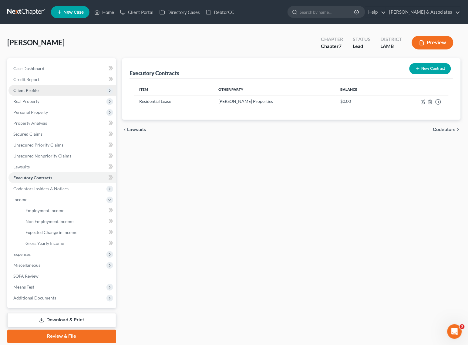
click at [40, 90] on span "Client Profile" at bounding box center [62, 90] width 108 height 11
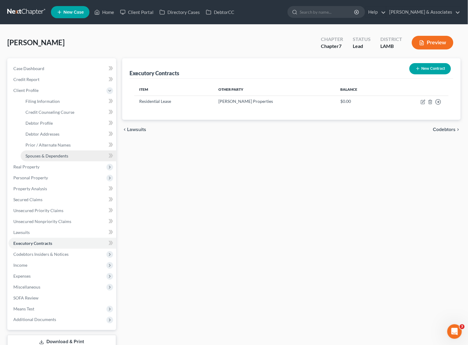
click at [45, 156] on span "Spouses & Dependents" at bounding box center [46, 155] width 43 height 5
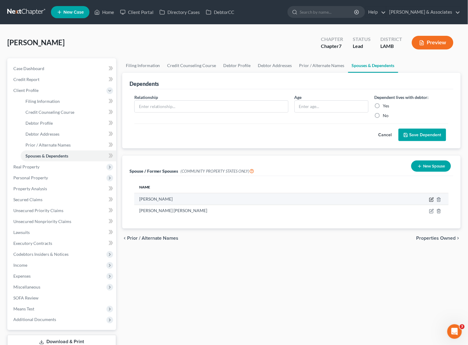
click at [430, 199] on icon "button" at bounding box center [431, 199] width 5 height 5
select select "4"
select select "19"
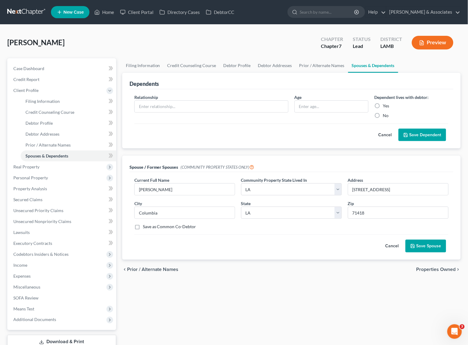
click at [393, 246] on button "Cancel" at bounding box center [392, 246] width 27 height 12
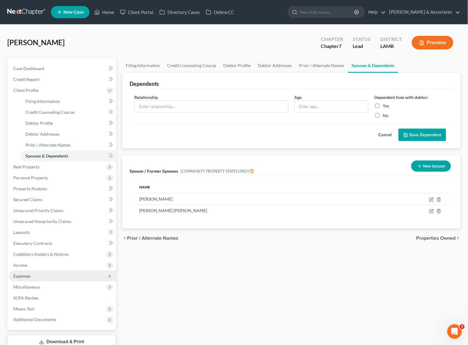
click at [23, 275] on span "Expenses" at bounding box center [21, 275] width 17 height 5
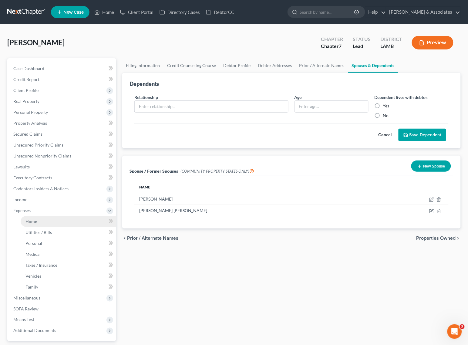
click at [38, 220] on link "Home" at bounding box center [68, 221] width 95 height 11
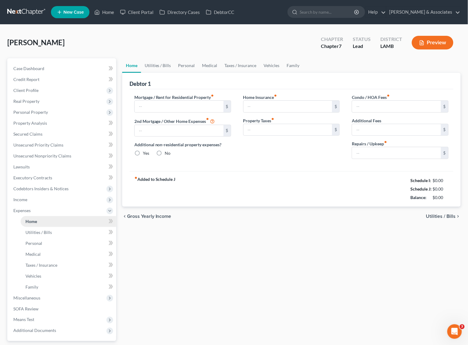
type input "830.00"
type input "0.00"
radio input "true"
type input "0.00"
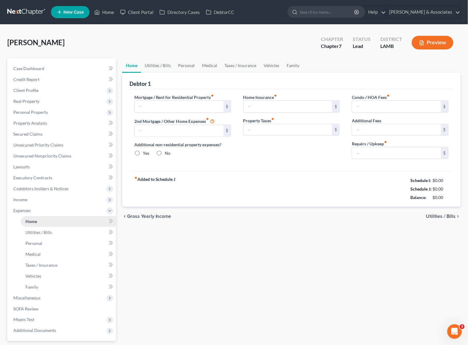
type input "0.00"
type input "50.00"
click at [25, 201] on span "Income" at bounding box center [20, 199] width 14 height 5
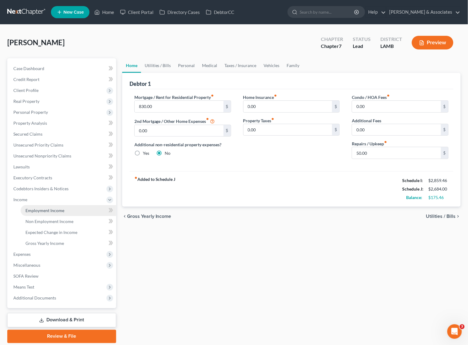
click at [37, 205] on link "Employment Income" at bounding box center [68, 210] width 95 height 11
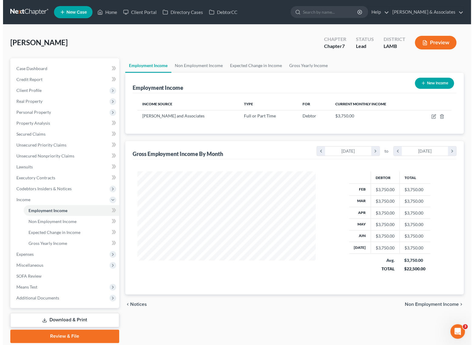
scroll to position [109, 190]
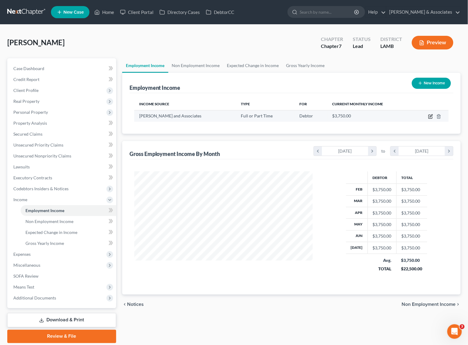
click at [429, 115] on icon "button" at bounding box center [430, 117] width 4 height 4
select select "0"
select select "19"
select select "1"
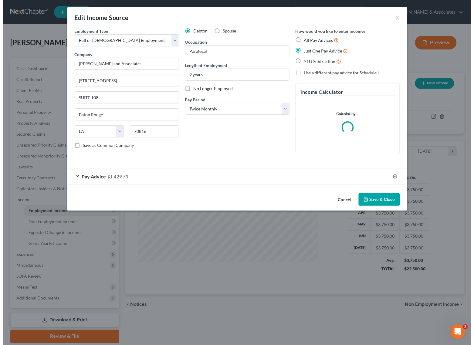
scroll to position [109, 193]
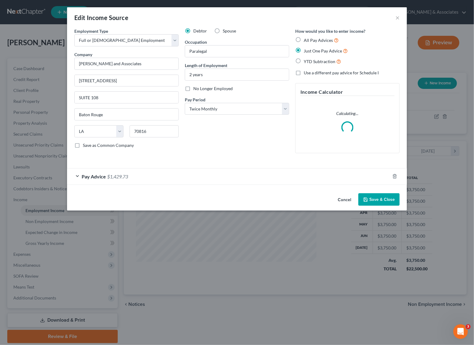
click at [75, 175] on div "Pay Advice $1,429.73" at bounding box center [228, 176] width 323 height 16
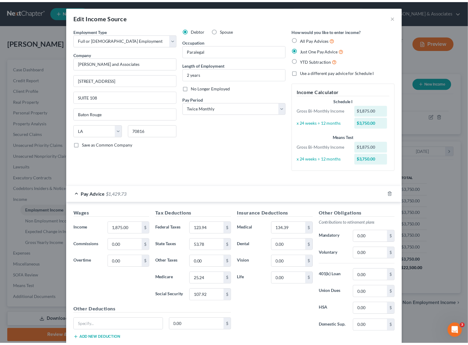
scroll to position [0, 0]
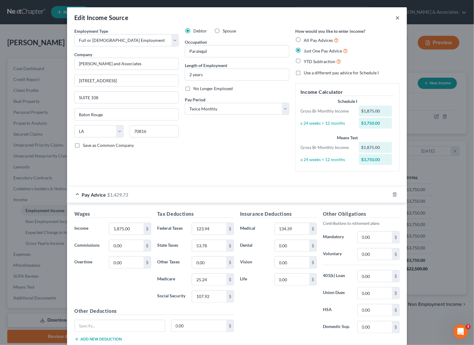
click at [395, 17] on button "×" at bounding box center [397, 17] width 4 height 7
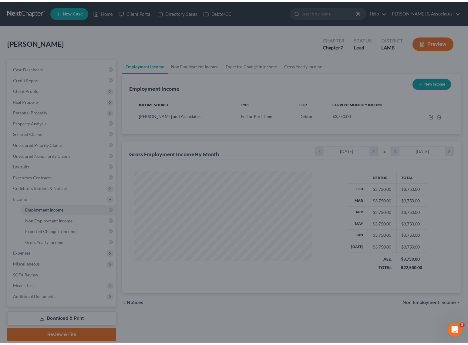
scroll to position [303043, 302961]
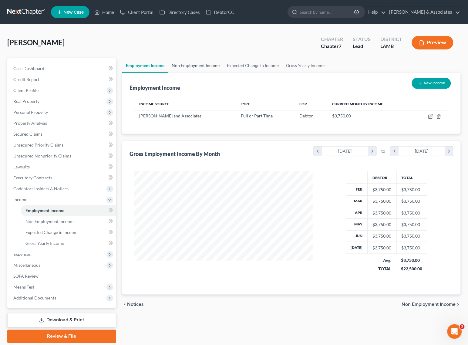
click at [199, 67] on link "Non Employment Income" at bounding box center [195, 65] width 55 height 15
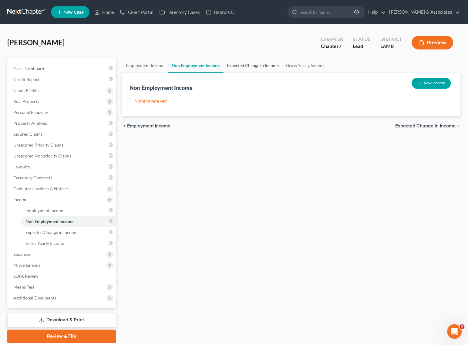
click at [240, 67] on link "Expected Change in Income" at bounding box center [252, 65] width 59 height 15
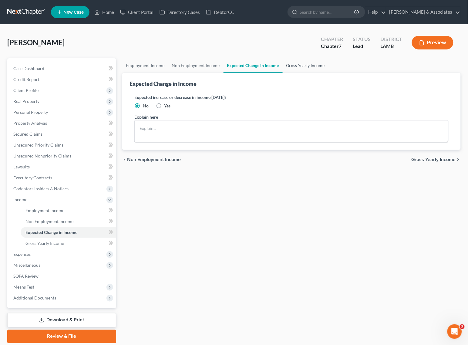
click at [301, 66] on link "Gross Yearly Income" at bounding box center [306, 65] width 46 height 15
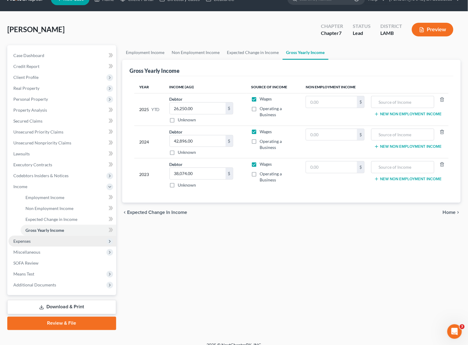
scroll to position [20, 0]
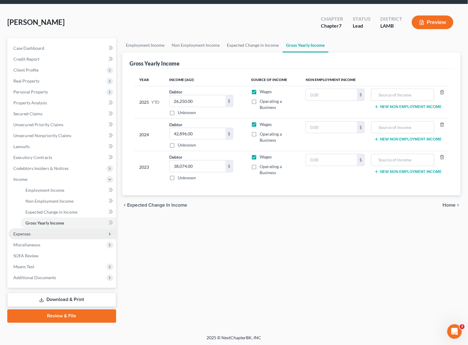
click at [28, 231] on span "Expenses" at bounding box center [21, 233] width 17 height 5
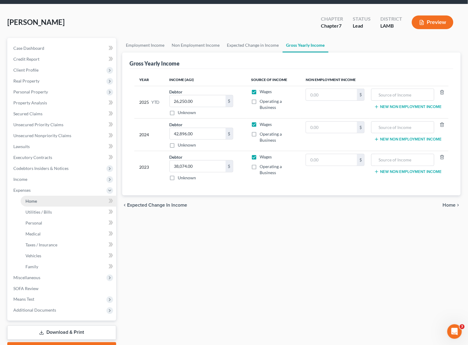
click at [36, 199] on span "Home" at bounding box center [31, 200] width 12 height 5
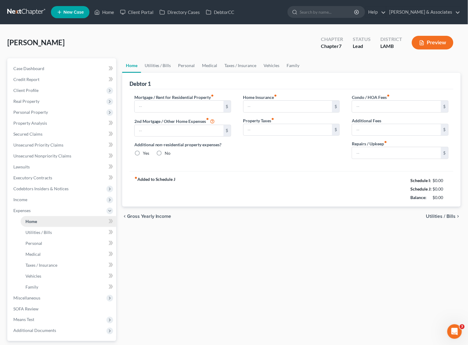
type input "830.00"
type input "0.00"
radio input "true"
type input "0.00"
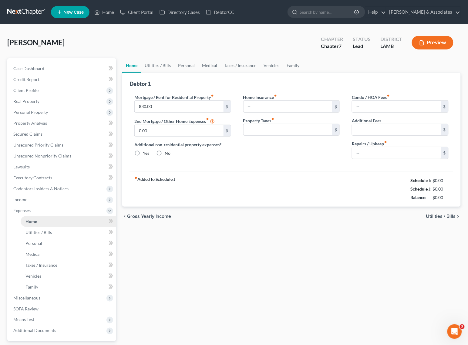
type input "0.00"
type input "50.00"
click at [64, 233] on link "Utilities / Bills" at bounding box center [68, 232] width 95 height 11
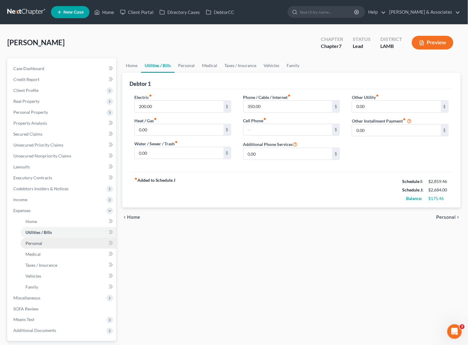
click at [59, 242] on link "Personal" at bounding box center [68, 243] width 95 height 11
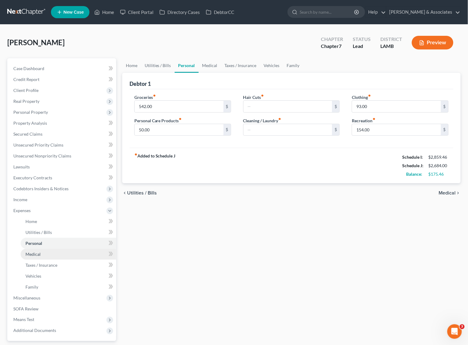
click at [56, 251] on link "Medical" at bounding box center [68, 254] width 95 height 11
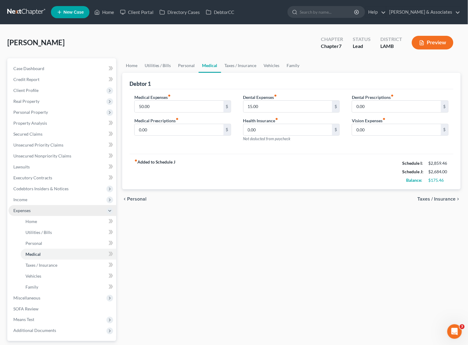
click at [40, 205] on span "Expenses" at bounding box center [62, 210] width 108 height 11
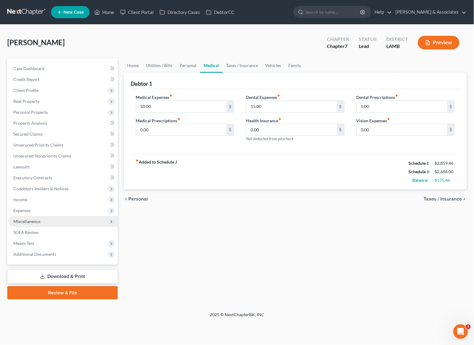
click at [43, 221] on span "Miscellaneous" at bounding box center [62, 221] width 109 height 11
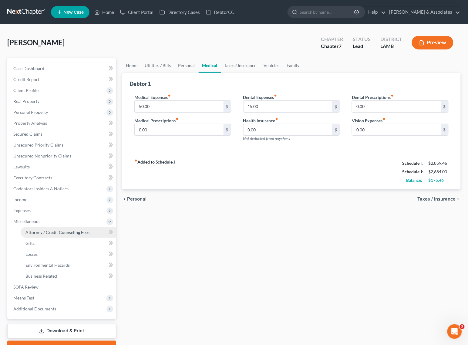
click at [57, 233] on span "Attorney / Credit Counseling Fees" at bounding box center [57, 231] width 64 height 5
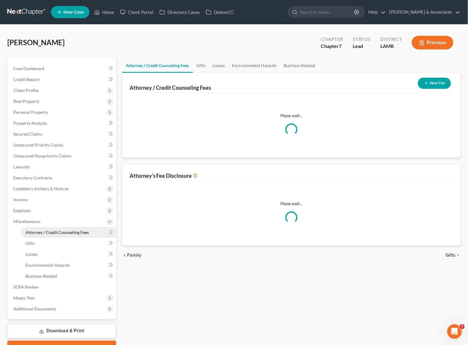
select select "4"
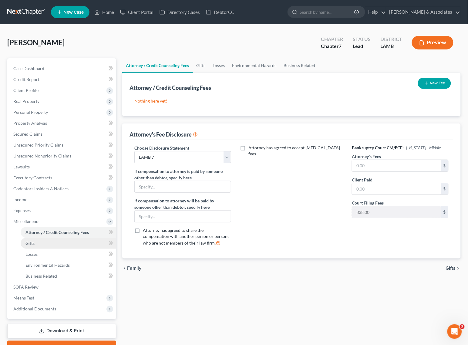
click at [49, 243] on link "Gifts" at bounding box center [68, 243] width 95 height 11
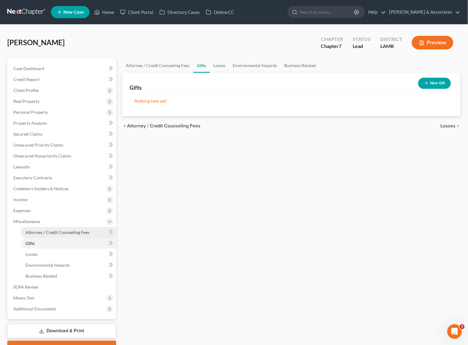
click at [49, 231] on span "Attorney / Credit Counseling Fees" at bounding box center [57, 231] width 64 height 5
select select "4"
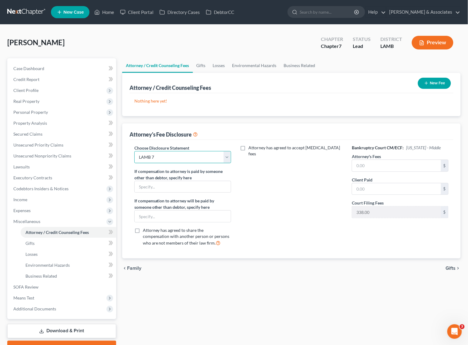
click at [206, 152] on select "Select LAWB 13 ALL CHECK NOT KOLWE LAWB 13 ONLY KOLWE TEST LAMB 13 LAMB 7 Ch 11…" at bounding box center [182, 157] width 97 height 12
click at [283, 185] on div "Attorney has agreed to accept retainer fees" at bounding box center [291, 198] width 109 height 106
click at [39, 246] on link "Gifts" at bounding box center [68, 243] width 95 height 11
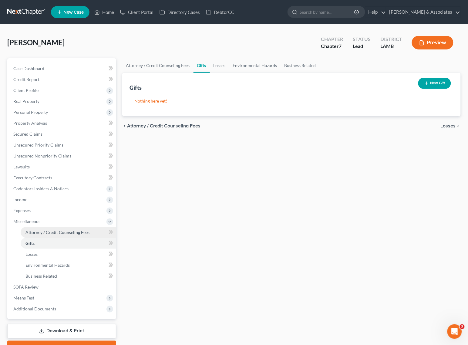
click at [54, 231] on span "Attorney / Credit Counseling Fees" at bounding box center [57, 231] width 64 height 5
select select "4"
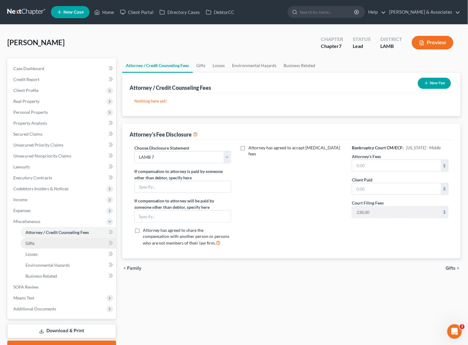
click at [35, 241] on link "Gifts" at bounding box center [68, 243] width 95 height 11
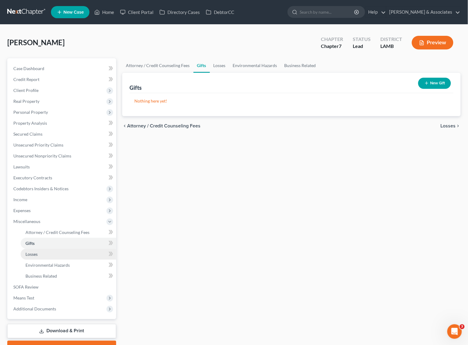
click at [37, 254] on span "Losses" at bounding box center [31, 253] width 12 height 5
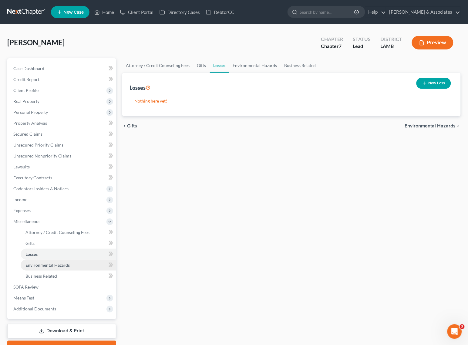
click at [37, 263] on span "Environmental Hazards" at bounding box center [47, 264] width 44 height 5
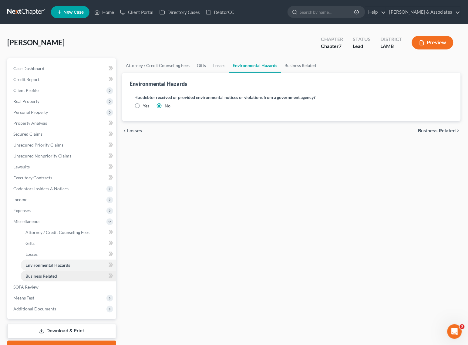
click at [37, 274] on span "Business Related" at bounding box center [41, 275] width 32 height 5
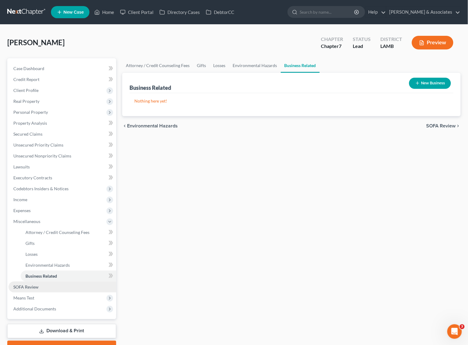
click at [33, 286] on span "SOFA Review" at bounding box center [25, 286] width 25 height 5
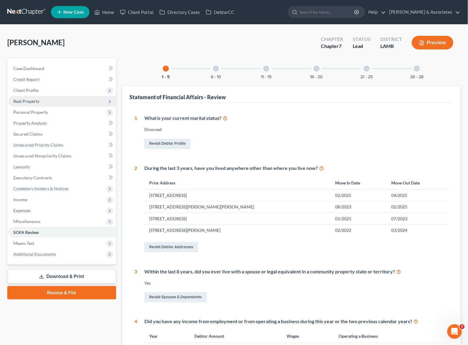
click at [39, 102] on span "Real Property" at bounding box center [26, 101] width 26 height 5
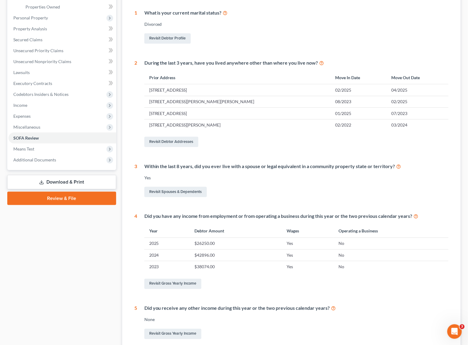
scroll to position [114, 0]
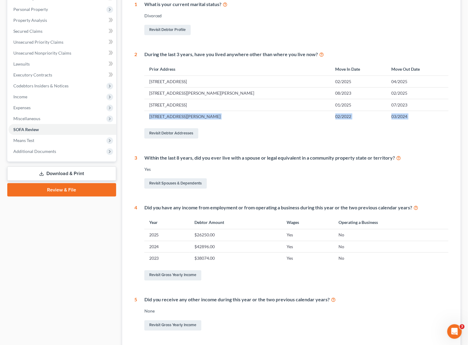
drag, startPoint x: 146, startPoint y: 116, endPoint x: 263, endPoint y: 127, distance: 117.3
click at [263, 127] on div "During the last 3 years, have you lived anywhere other than where you live now?…" at bounding box center [292, 95] width 311 height 89
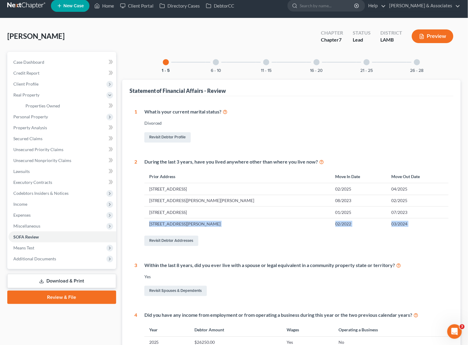
scroll to position [0, 0]
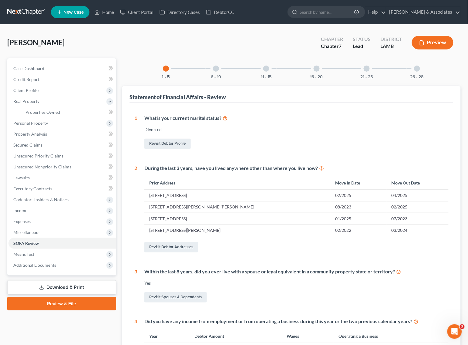
click at [216, 67] on div at bounding box center [216, 68] width 6 height 6
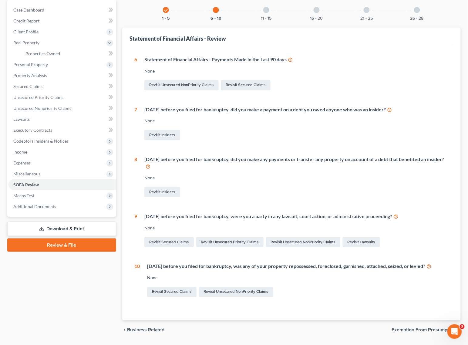
scroll to position [76, 0]
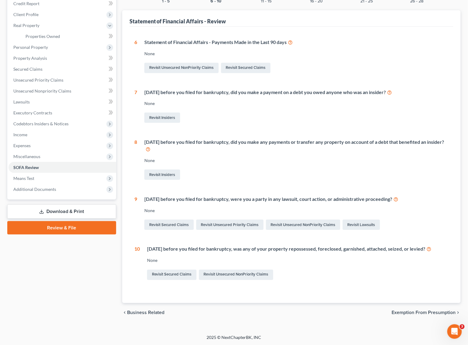
click at [144, 198] on div "Within 1 year before you filed for bankruptcy, were you a party in any lawsuit,…" at bounding box center [292, 213] width 311 height 35
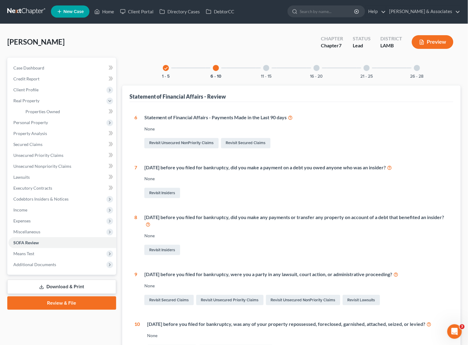
scroll to position [0, 0]
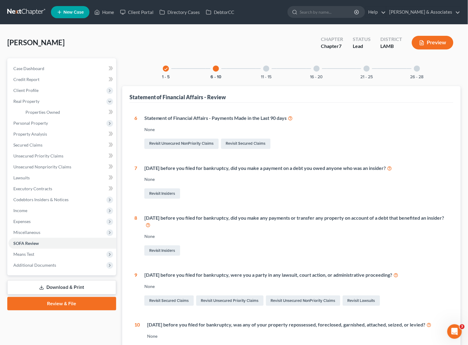
click at [267, 67] on div at bounding box center [266, 68] width 6 height 6
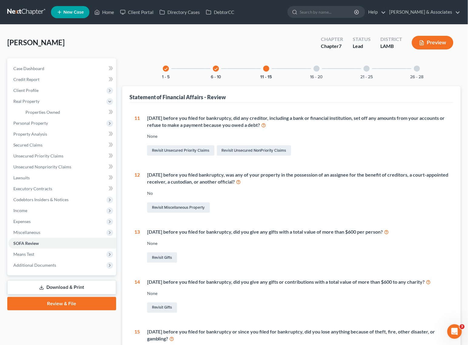
click at [314, 68] on div at bounding box center [316, 68] width 6 height 6
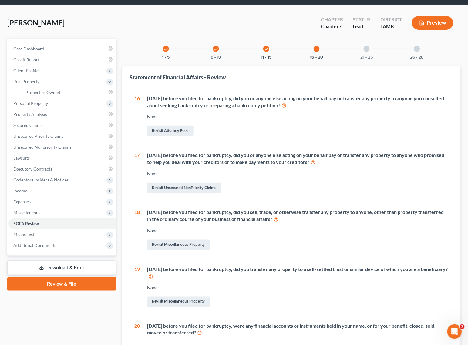
scroll to position [76, 0]
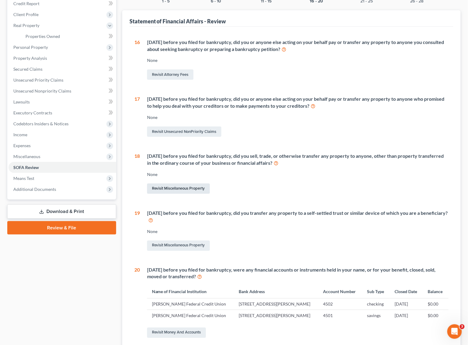
click at [175, 189] on link "Revisit Miscellaneous Property" at bounding box center [178, 188] width 63 height 10
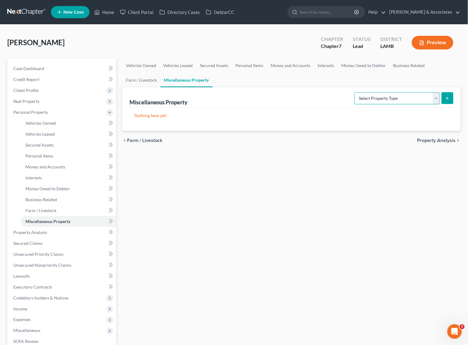
click at [385, 98] on select "Select Property Type Assigned for Creditor Benefit Within 1 Year Holding for An…" at bounding box center [396, 98] width 85 height 12
select select "transferred"
click at [354, 92] on select "Select Property Type Assigned for Creditor Benefit Within 1 Year Holding for An…" at bounding box center [396, 98] width 85 height 12
click at [450, 98] on button "submit" at bounding box center [447, 98] width 12 height 12
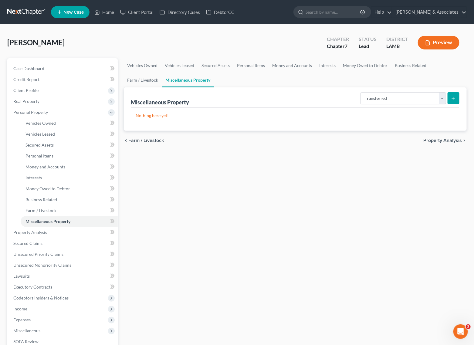
select select "Ordinary (within 2 years)"
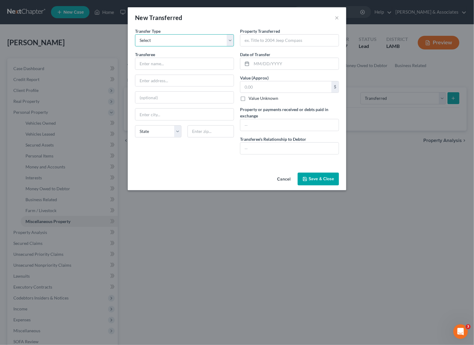
click at [199, 40] on select "Select Ordinary (within 2 years) Within 10 Years" at bounding box center [184, 40] width 99 height 12
click at [190, 65] on input "text" at bounding box center [184, 64] width 98 height 12
click at [337, 20] on button "×" at bounding box center [336, 17] width 4 height 7
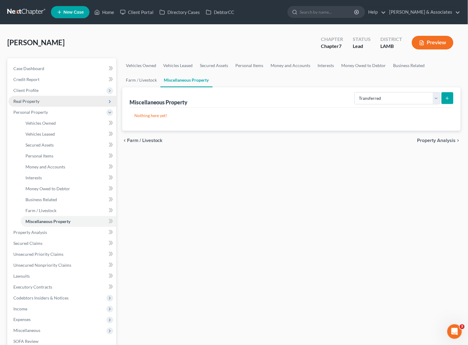
click at [55, 97] on span "Real Property" at bounding box center [62, 101] width 108 height 11
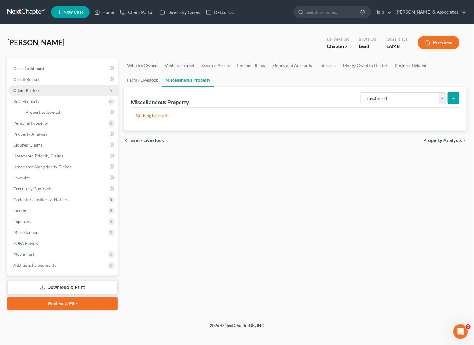
click at [56, 93] on span "Client Profile" at bounding box center [62, 90] width 109 height 11
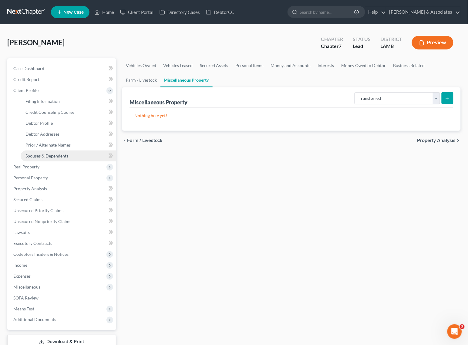
click at [51, 157] on span "Spouses & Dependents" at bounding box center [46, 155] width 43 height 5
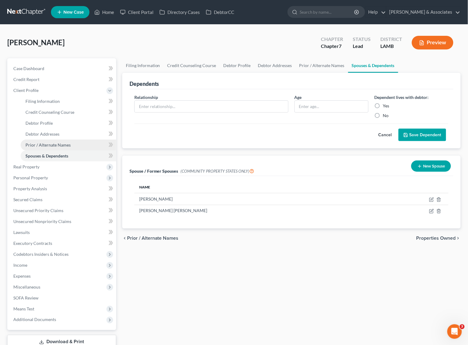
click at [54, 141] on link "Prior / Alternate Names" at bounding box center [68, 144] width 95 height 11
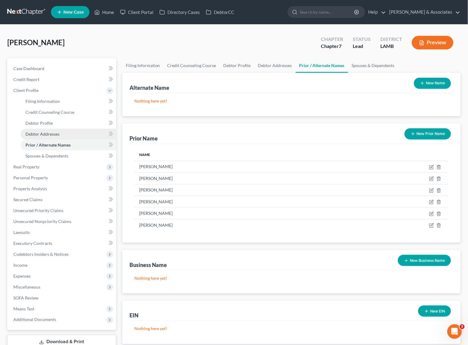
click at [58, 132] on span "Debtor Addresses" at bounding box center [42, 133] width 34 height 5
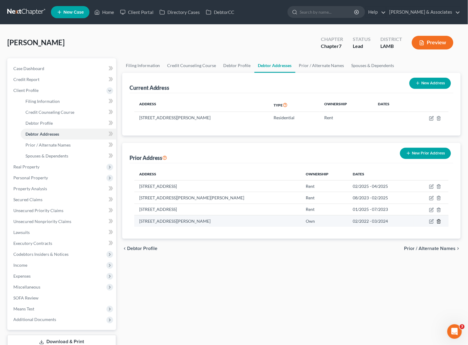
click at [440, 221] on icon "button" at bounding box center [438, 221] width 3 height 4
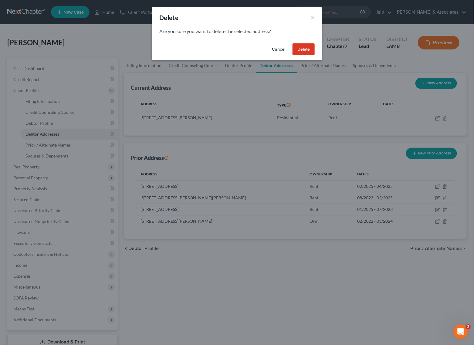
click at [302, 49] on button "Delete" at bounding box center [303, 49] width 22 height 12
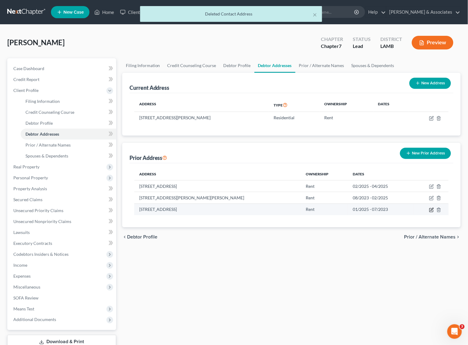
click at [431, 208] on icon "button" at bounding box center [431, 209] width 5 height 5
select select "19"
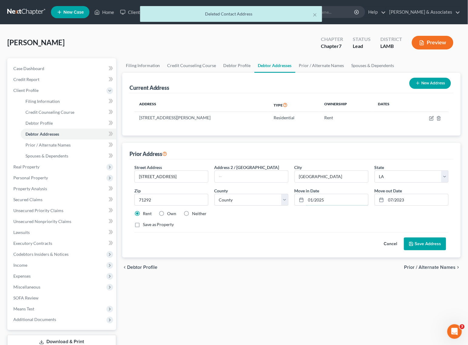
drag, startPoint x: 326, startPoint y: 196, endPoint x: 342, endPoint y: 185, distance: 19.5
click at [326, 197] on input "01/2025" at bounding box center [337, 200] width 62 height 12
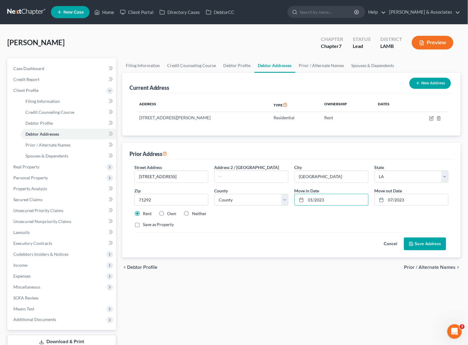
type input "01/2023"
click at [414, 243] on button "Save Address" at bounding box center [425, 243] width 42 height 13
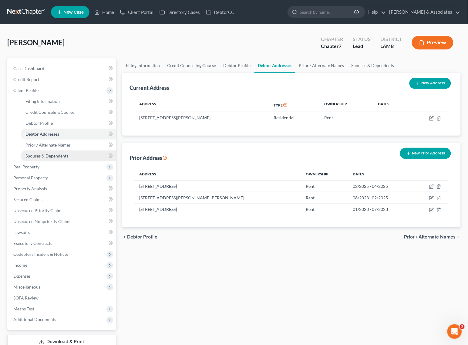
click at [58, 154] on span "Spouses & Dependents" at bounding box center [46, 155] width 43 height 5
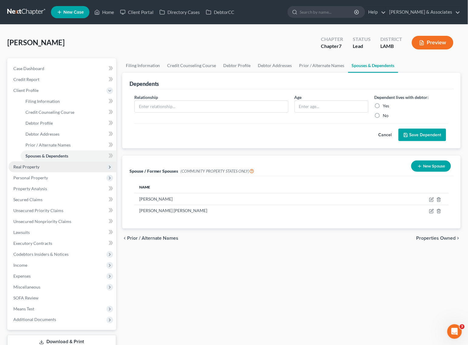
click at [44, 170] on span "Real Property" at bounding box center [62, 166] width 108 height 11
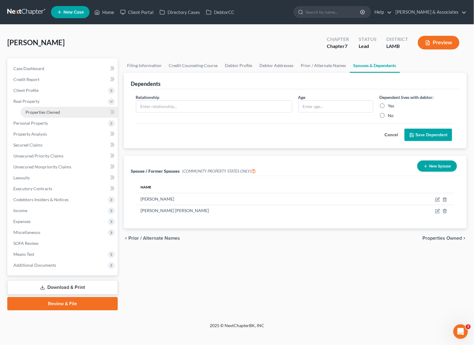
click at [51, 116] on link "Properties Owned" at bounding box center [69, 112] width 97 height 11
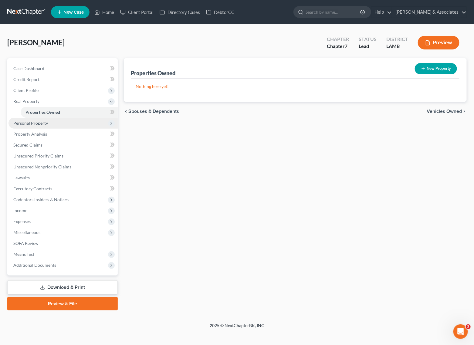
click at [52, 123] on span "Personal Property" at bounding box center [62, 123] width 109 height 11
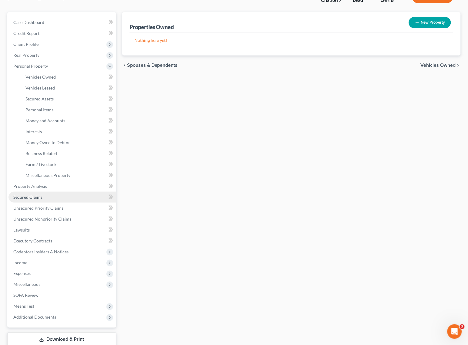
scroll to position [86, 0]
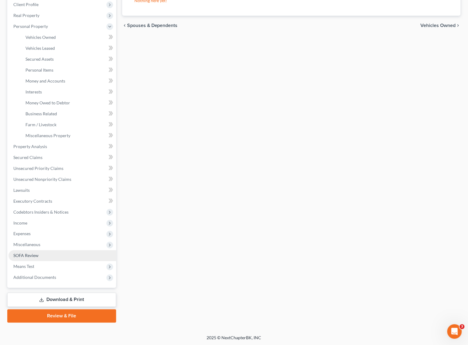
click at [35, 251] on link "SOFA Review" at bounding box center [62, 255] width 108 height 11
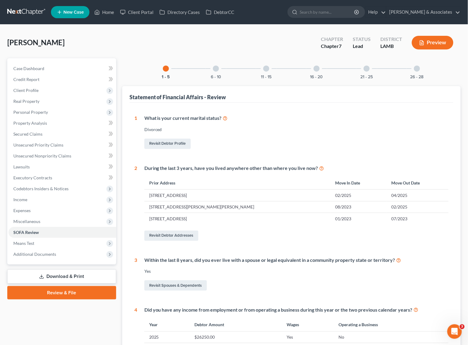
click at [268, 70] on div at bounding box center [266, 68] width 6 height 6
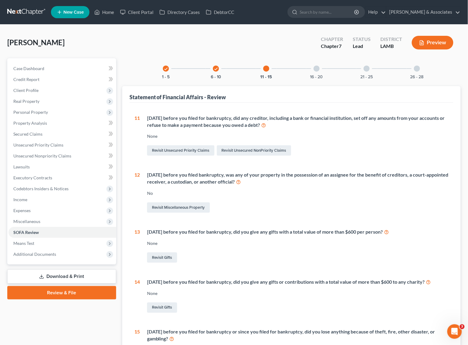
click at [316, 69] on div at bounding box center [316, 68] width 6 height 6
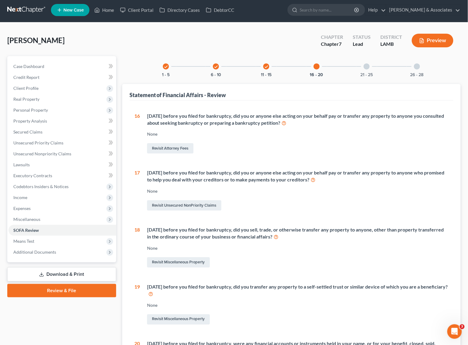
scroll to position [134, 0]
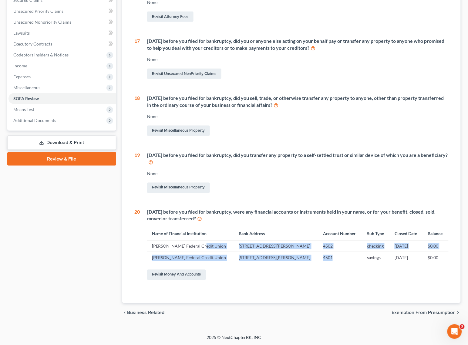
drag, startPoint x: 198, startPoint y: 248, endPoint x: 346, endPoint y: 263, distance: 149.0
click at [346, 263] on tbody "Barksdale Federal Credit Union PO Box 6, Barksdale AFB, 71110 4502 checking 06/…" at bounding box center [297, 251] width 301 height 23
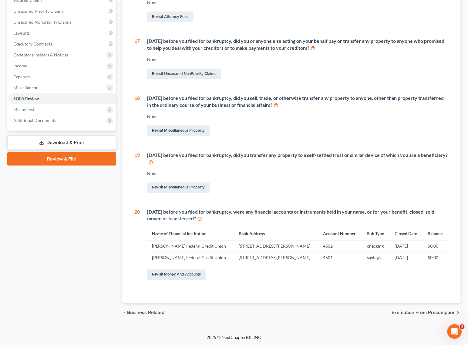
click at [328, 190] on div "Revisit Miscellaneous Property" at bounding box center [297, 187] width 301 height 13
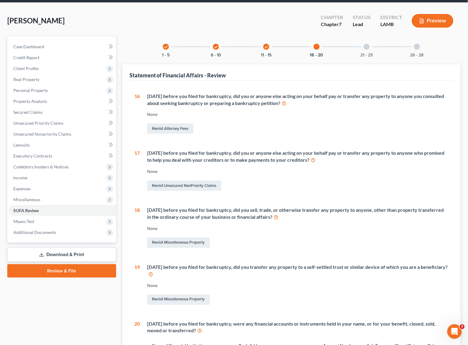
scroll to position [20, 0]
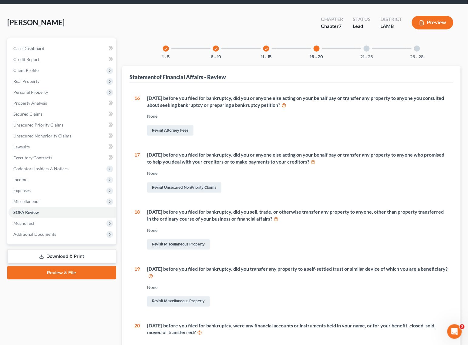
click at [369, 48] on div at bounding box center [366, 48] width 6 height 6
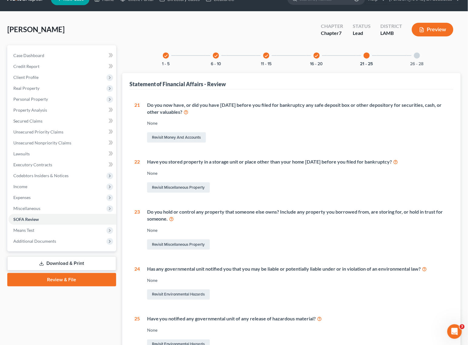
scroll to position [0, 0]
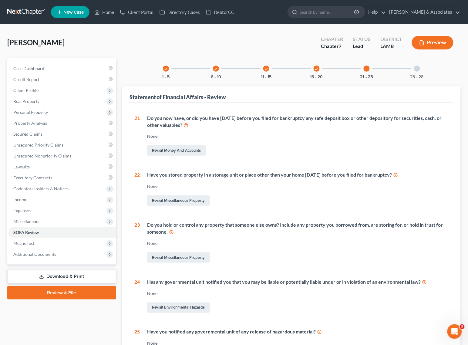
click at [417, 68] on div at bounding box center [417, 68] width 6 height 6
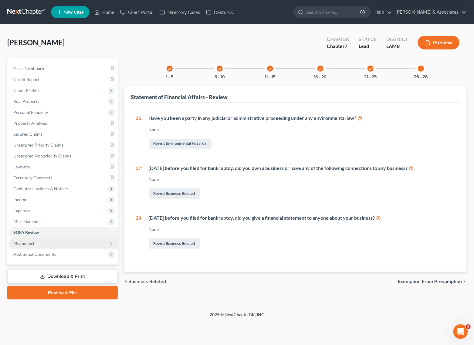
click at [31, 244] on span "Means Test" at bounding box center [23, 242] width 21 height 5
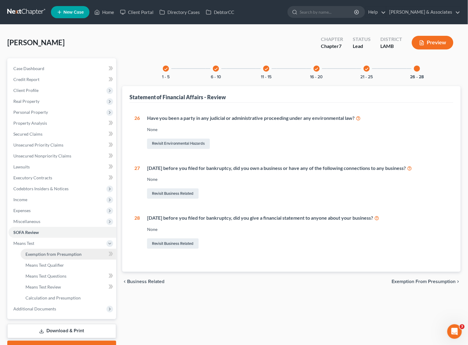
click at [45, 252] on span "Exemption from Presumption" at bounding box center [53, 253] width 56 height 5
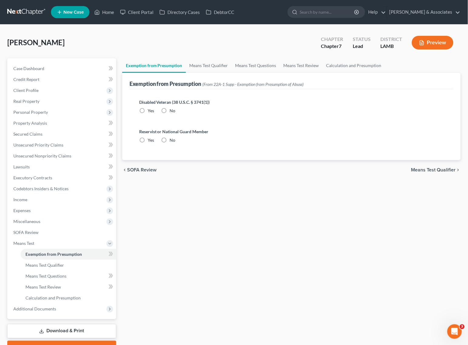
radio input "true"
click at [209, 71] on link "Means Test Qualifier" at bounding box center [209, 65] width 46 height 15
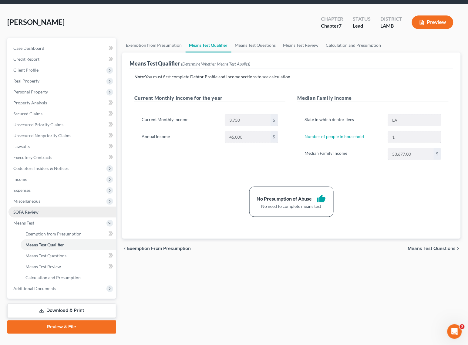
scroll to position [31, 0]
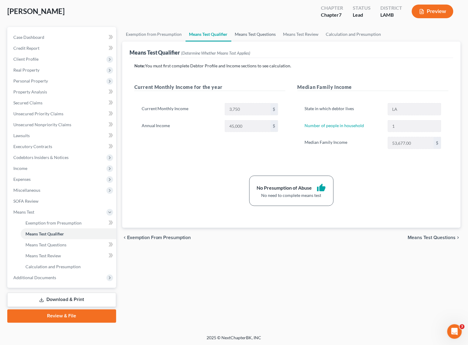
click at [257, 35] on link "Means Test Questions" at bounding box center [255, 34] width 48 height 15
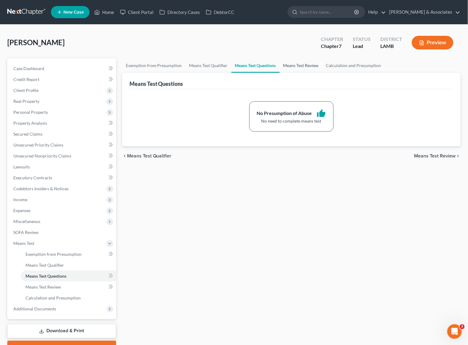
click at [293, 69] on link "Means Test Review" at bounding box center [301, 65] width 43 height 15
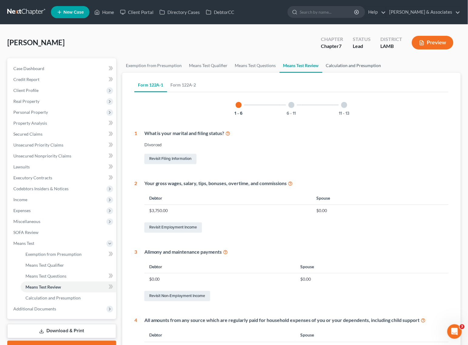
click at [350, 64] on link "Calculation and Presumption" at bounding box center [353, 65] width 62 height 15
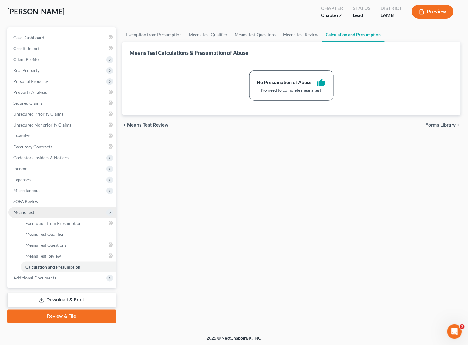
scroll to position [31, 0]
click at [32, 211] on span "Means Test" at bounding box center [23, 211] width 21 height 5
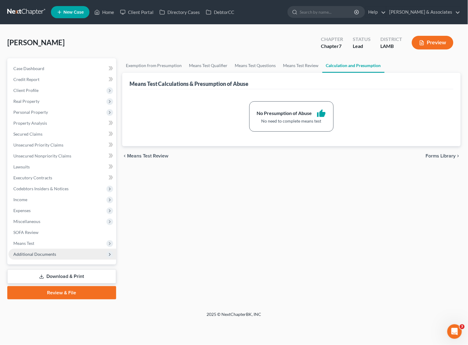
scroll to position [0, 0]
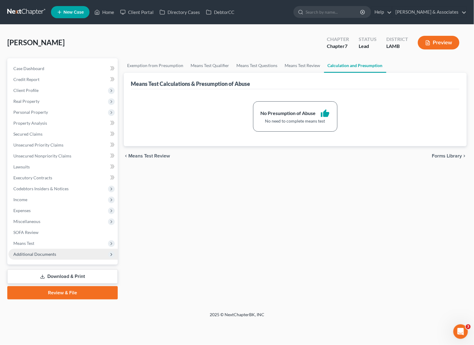
click at [37, 253] on span "Additional Documents" at bounding box center [34, 253] width 43 height 5
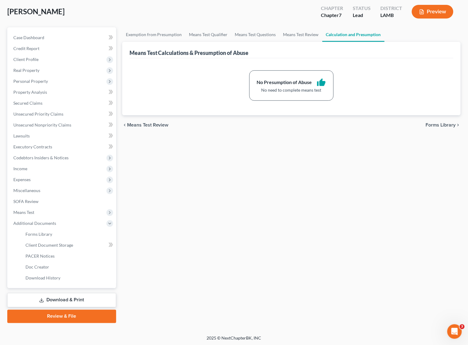
scroll to position [31, 0]
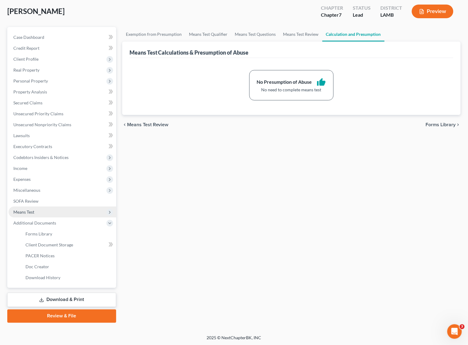
click at [31, 212] on span "Means Test" at bounding box center [23, 211] width 21 height 5
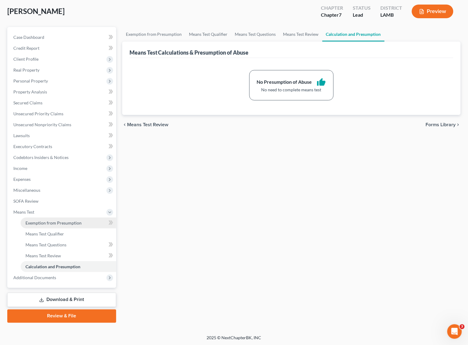
click at [53, 222] on span "Exemption from Presumption" at bounding box center [53, 222] width 56 height 5
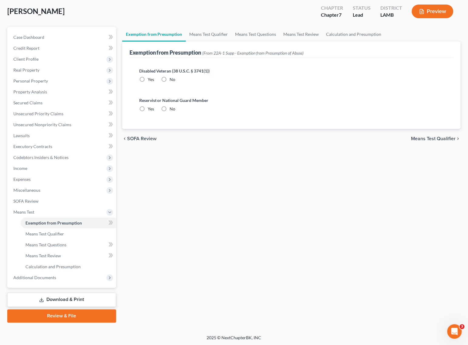
scroll to position [3, 0]
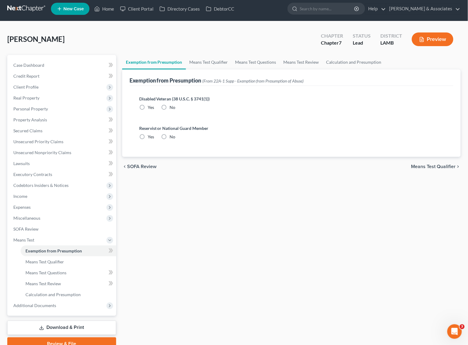
radio input "true"
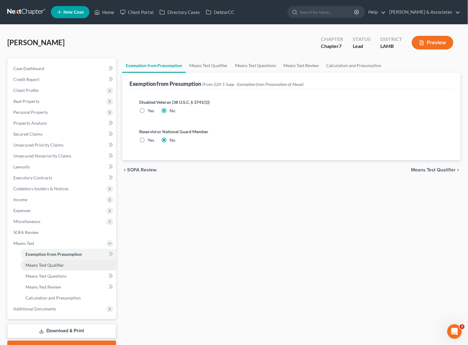
click at [40, 265] on span "Means Test Qualifier" at bounding box center [44, 264] width 39 height 5
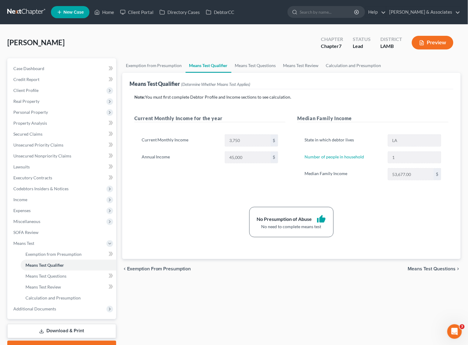
click at [379, 180] on div "Median Family Income 53,677.00 $" at bounding box center [373, 174] width 142 height 12
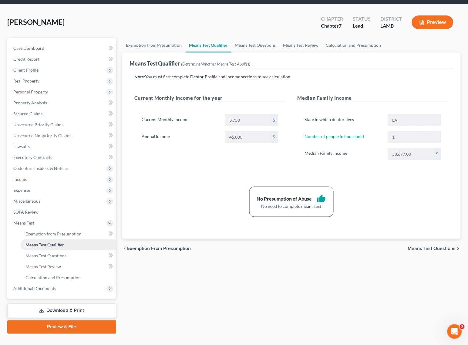
scroll to position [31, 0]
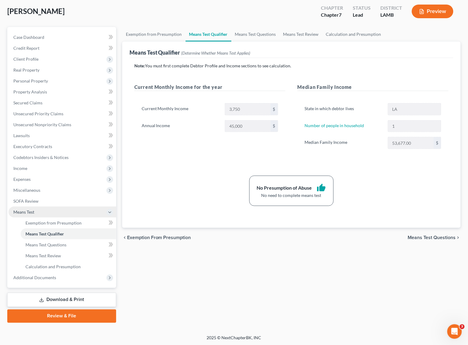
click at [28, 209] on span "Means Test" at bounding box center [23, 211] width 21 height 5
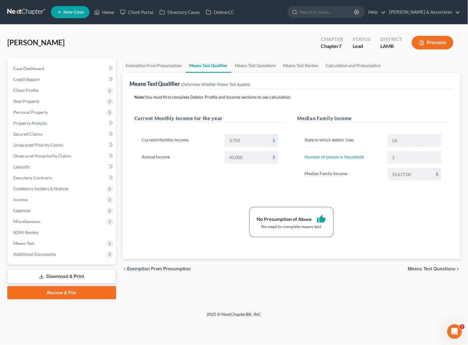
scroll to position [0, 0]
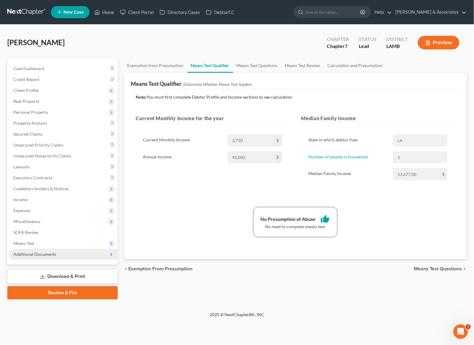
click at [51, 255] on span "Additional Documents" at bounding box center [34, 253] width 43 height 5
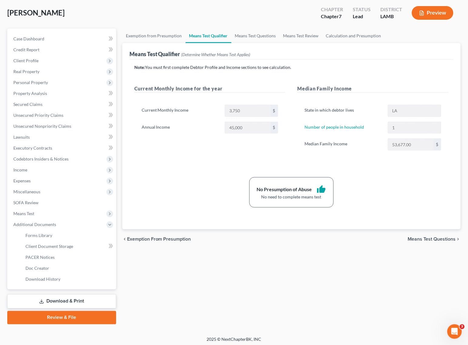
scroll to position [31, 0]
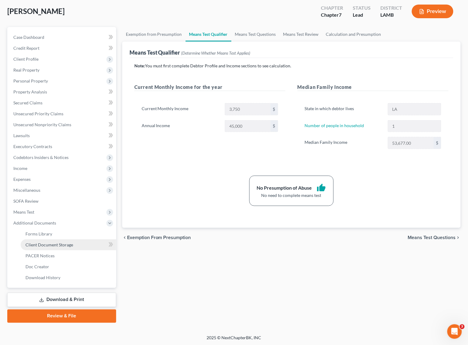
click at [48, 243] on span "Client Document Storage" at bounding box center [49, 244] width 48 height 5
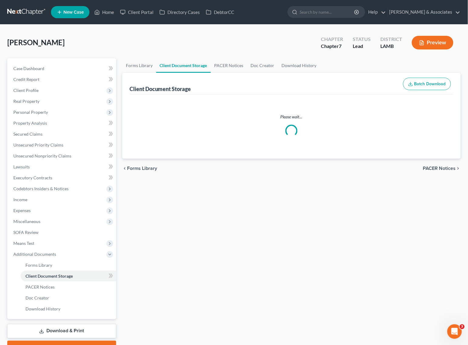
select select "13"
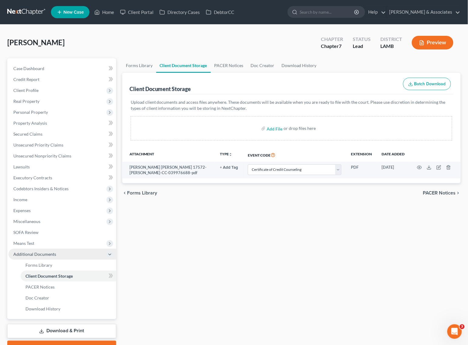
click at [62, 255] on span "Additional Documents" at bounding box center [62, 254] width 108 height 11
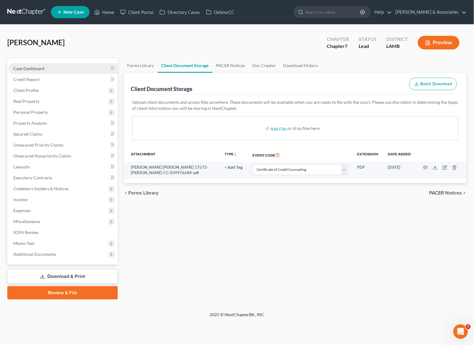
click at [59, 71] on link "Case Dashboard" at bounding box center [62, 68] width 109 height 11
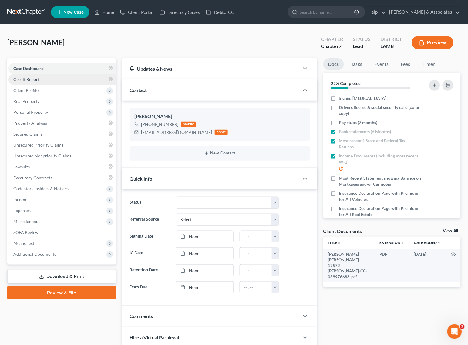
click at [56, 77] on link "Credit Report" at bounding box center [62, 79] width 108 height 11
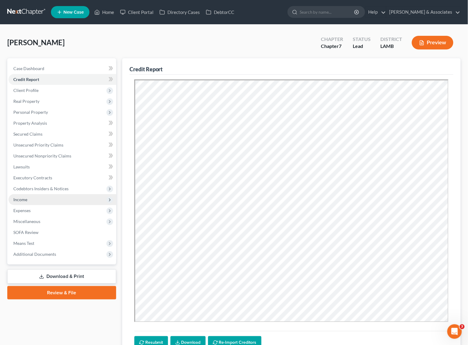
click at [37, 202] on span "Income" at bounding box center [62, 199] width 108 height 11
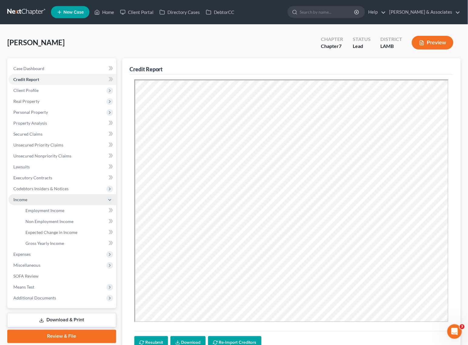
click at [40, 198] on span "Income" at bounding box center [62, 199] width 108 height 11
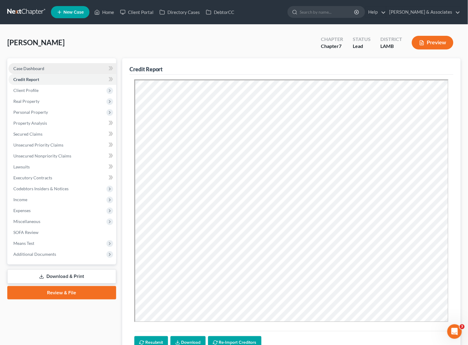
click at [45, 65] on link "Case Dashboard" at bounding box center [62, 68] width 108 height 11
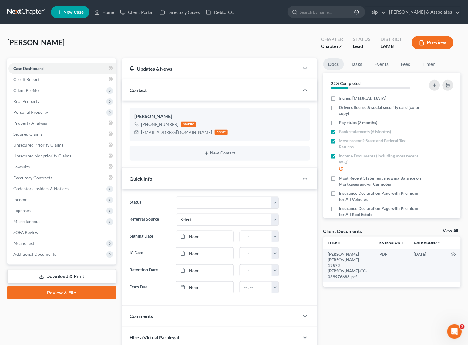
click at [189, 42] on div "Miller, Dana Upgraded Chapter Chapter 7 Status Lead District LAMB Preview" at bounding box center [233, 45] width 453 height 26
click at [339, 109] on label "Drivers license & social security card (color copy)" at bounding box center [380, 110] width 82 height 12
click at [341, 108] on input "Drivers license & social security card (color copy)" at bounding box center [343, 106] width 4 height 4
checkbox input "true"
click at [448, 97] on icon "button" at bounding box center [450, 98] width 5 height 5
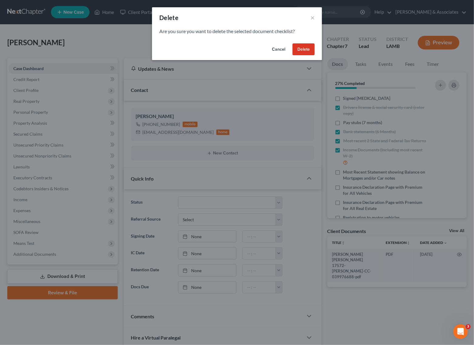
click at [299, 52] on button "Delete" at bounding box center [303, 49] width 22 height 12
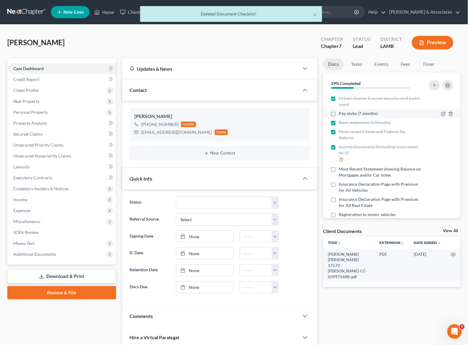
drag, startPoint x: 334, startPoint y: 113, endPoint x: 405, endPoint y: 117, distance: 71.0
click at [339, 113] on label "Pay stubs (7 months)" at bounding box center [358, 113] width 39 height 6
click at [341, 113] on input "Pay stubs (7 months)" at bounding box center [343, 112] width 4 height 4
checkbox input "true"
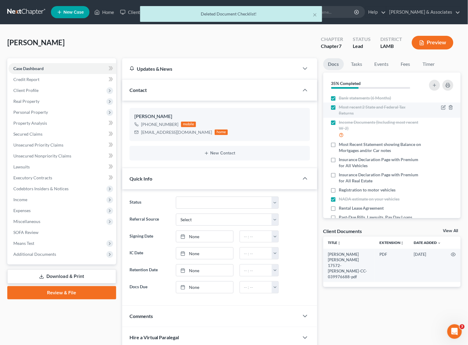
scroll to position [38, 0]
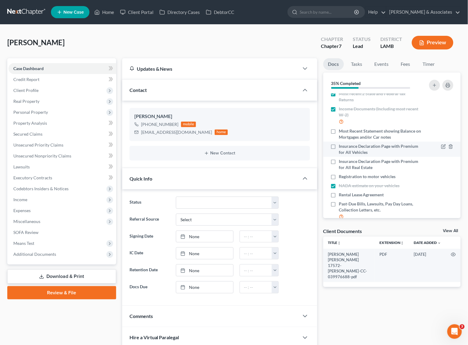
click at [339, 145] on label "Insurance Declaration Page with Premium for All Vehicles" at bounding box center [380, 149] width 82 height 12
click at [341, 145] on input "Insurance Declaration Page with Premium for All Vehicles" at bounding box center [343, 145] width 4 height 4
checkbox input "true"
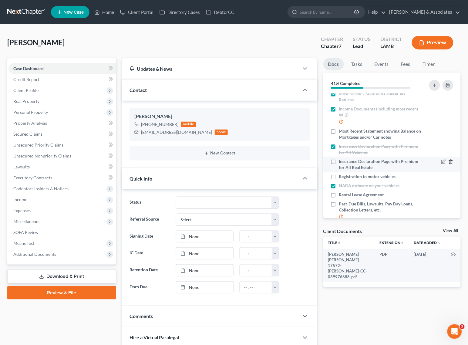
click at [449, 160] on icon "button" at bounding box center [450, 162] width 3 height 4
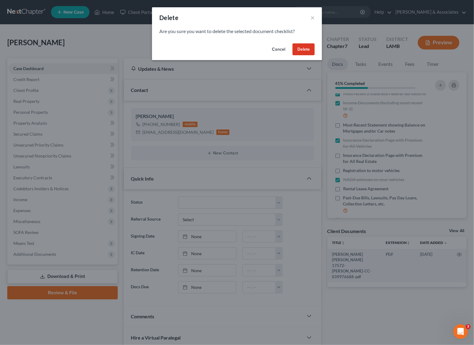
click at [301, 47] on button "Delete" at bounding box center [303, 49] width 22 height 12
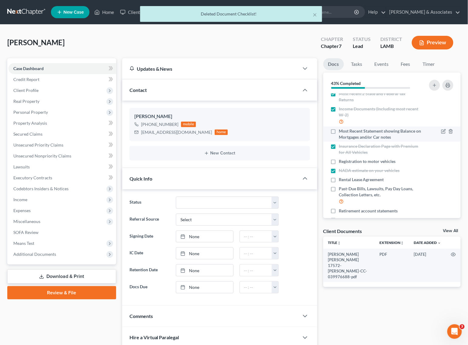
click at [339, 130] on label "Most Recent Statement showing Balance on Mortgages and/or Car notes" at bounding box center [380, 134] width 82 height 12
click at [341, 130] on input "Most Recent Statement showing Balance on Mortgages and/or Car notes" at bounding box center [343, 130] width 4 height 4
checkbox input "true"
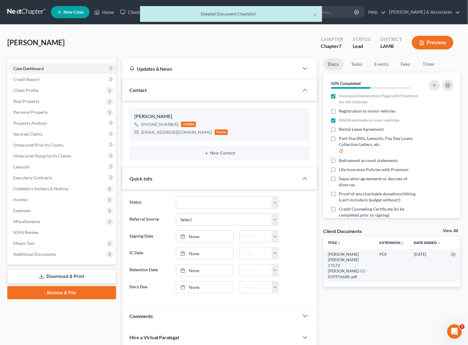
scroll to position [99, 0]
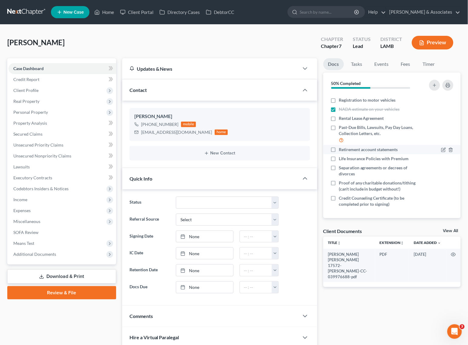
click at [339, 147] on label "Retirement account statements" at bounding box center [368, 149] width 59 height 6
click at [341, 147] on input "Retirement account statements" at bounding box center [343, 148] width 4 height 4
checkbox input "true"
click at [339, 158] on label "Life Insurance Policies with Premium" at bounding box center [374, 159] width 70 height 6
click at [341, 158] on input "Life Insurance Policies with Premium" at bounding box center [343, 158] width 4 height 4
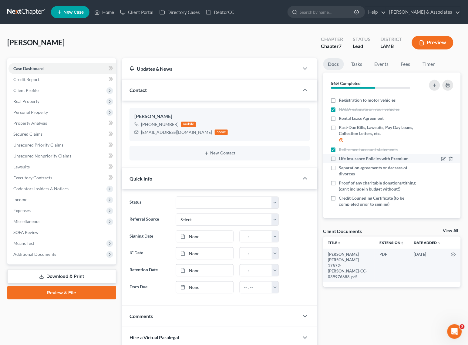
checkbox input "true"
click at [448, 182] on icon "button" at bounding box center [450, 183] width 5 height 5
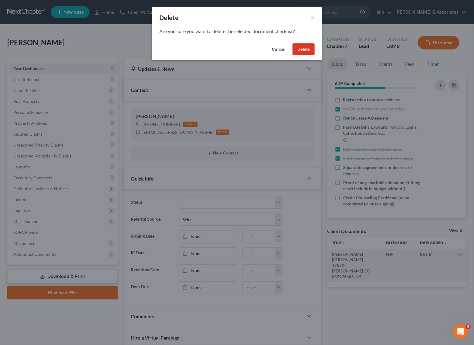
click at [300, 48] on button "Delete" at bounding box center [303, 49] width 22 height 12
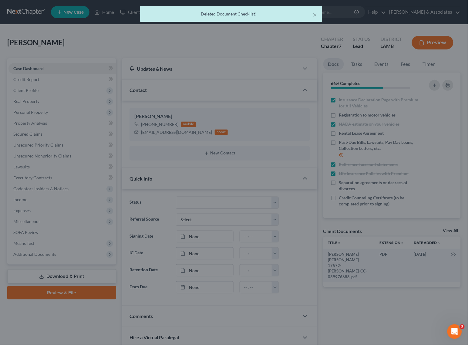
scroll to position [84, 0]
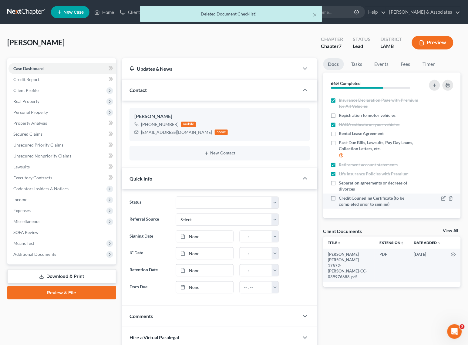
click at [339, 197] on label "Credit Counseling Certificate (to be completed prior to signing)" at bounding box center [380, 201] width 82 height 12
click at [341, 197] on input "Credit Counseling Certificate (to be completed prior to signing)" at bounding box center [343, 197] width 4 height 4
checkbox input "true"
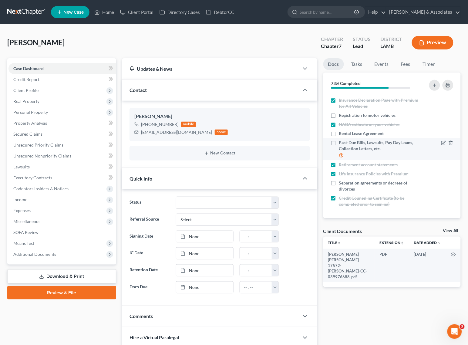
click at [339, 143] on label "Past-Due Bills, Lawsuits, Pay Day Loans, Collection Letters, etc." at bounding box center [380, 148] width 82 height 19
click at [341, 143] on input "Past-Due Bills, Lawsuits, Pay Day Loans, Collection Letters, etc." at bounding box center [343, 141] width 4 height 4
checkbox input "true"
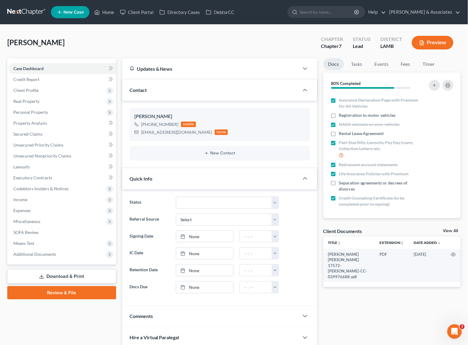
click at [69, 274] on link "Download & Print" at bounding box center [61, 276] width 109 height 14
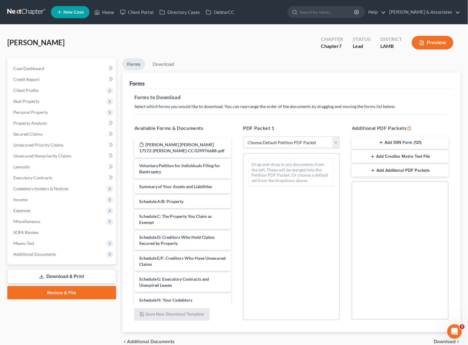
click at [306, 143] on select "Choose Default Petition PDF Packet Complete Bankruptcy Petition (all forms and …" at bounding box center [291, 142] width 97 height 12
select select "0"
click at [243, 136] on select "Choose Default Petition PDF Packet Complete Bankruptcy Petition (all forms and …" at bounding box center [291, 142] width 97 height 12
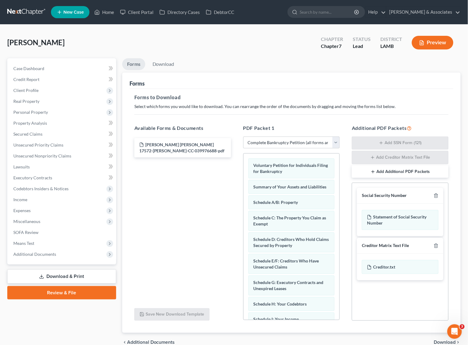
click at [438, 342] on span "Download" at bounding box center [445, 342] width 22 height 5
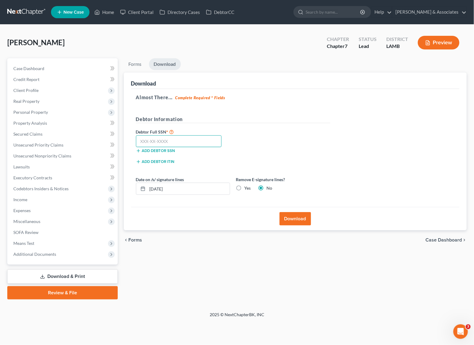
click at [175, 143] on input "text" at bounding box center [179, 141] width 86 height 12
type input "659-03-7978"
click at [294, 219] on button "Download" at bounding box center [295, 218] width 32 height 13
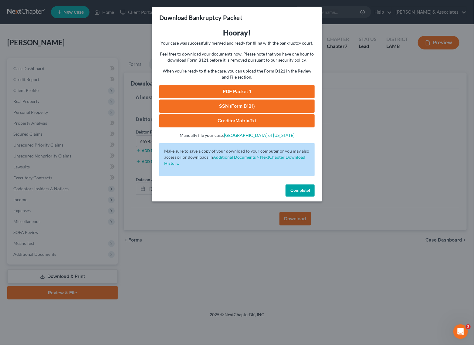
click at [241, 90] on link "PDF Packet 1" at bounding box center [236, 91] width 155 height 13
click at [239, 119] on link "CreditorMatrix.txt" at bounding box center [236, 120] width 155 height 13
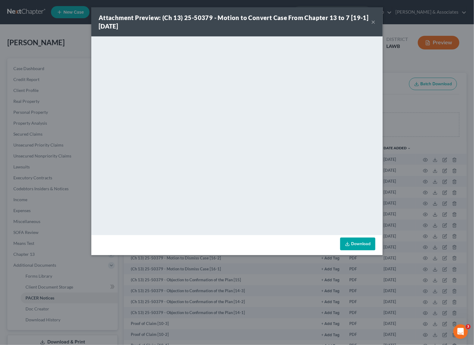
click at [380, 19] on div "Attachment Preview: (Ch 13) 25-50379 - Motion to Convert Case From Chapter 13 t…" at bounding box center [236, 21] width 291 height 29
